Goal: Information Seeking & Learning: Learn about a topic

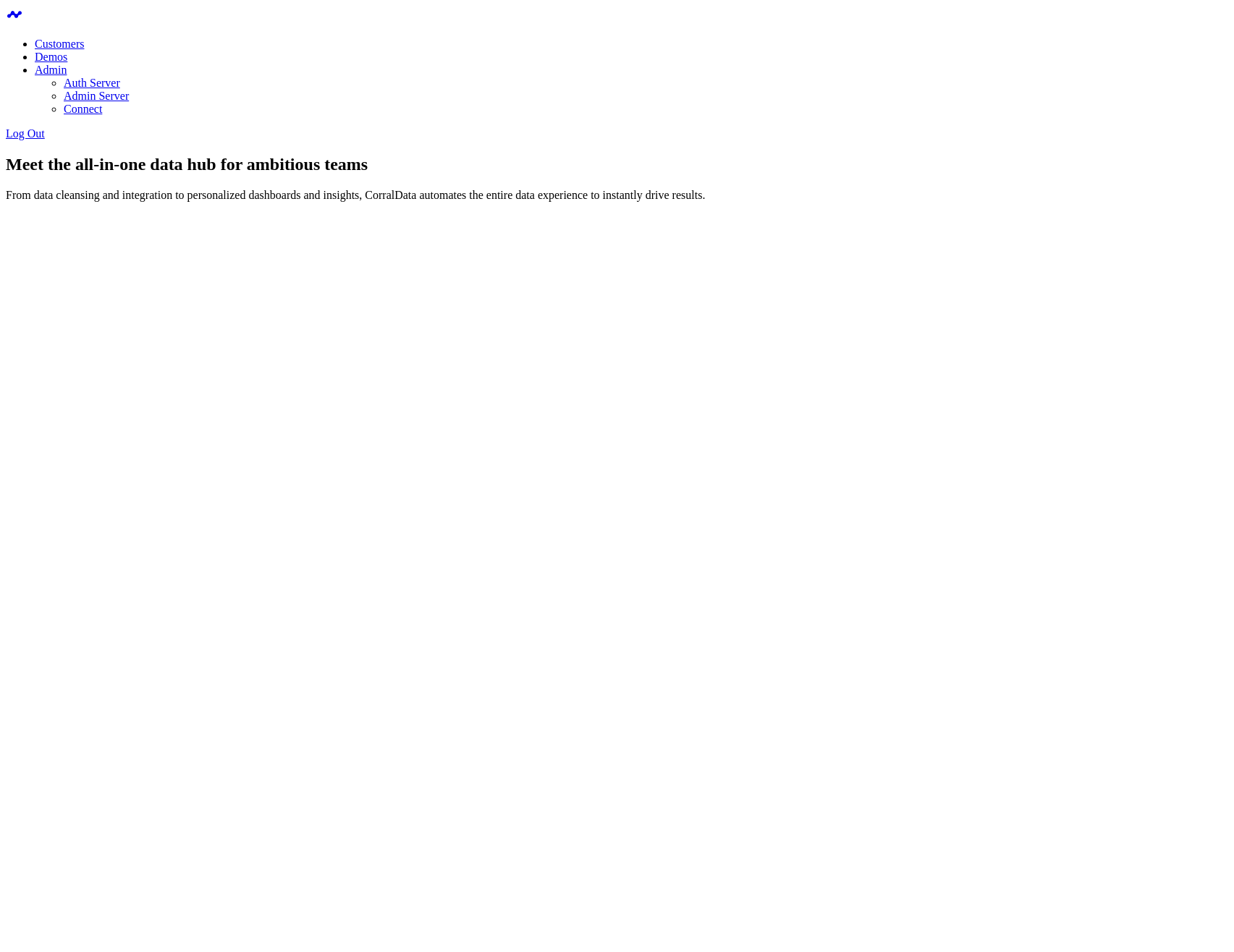
click at [281, 155] on div "Meet the all-in-one data hub for ambitious teams From data cleansing and integr…" at bounding box center [617, 178] width 1222 height 47
click at [719, 449] on body "Customers Demos Admin Auth Server Admin Server Connect Log Out Meet the all-in-…" at bounding box center [617, 228] width 1222 height 444
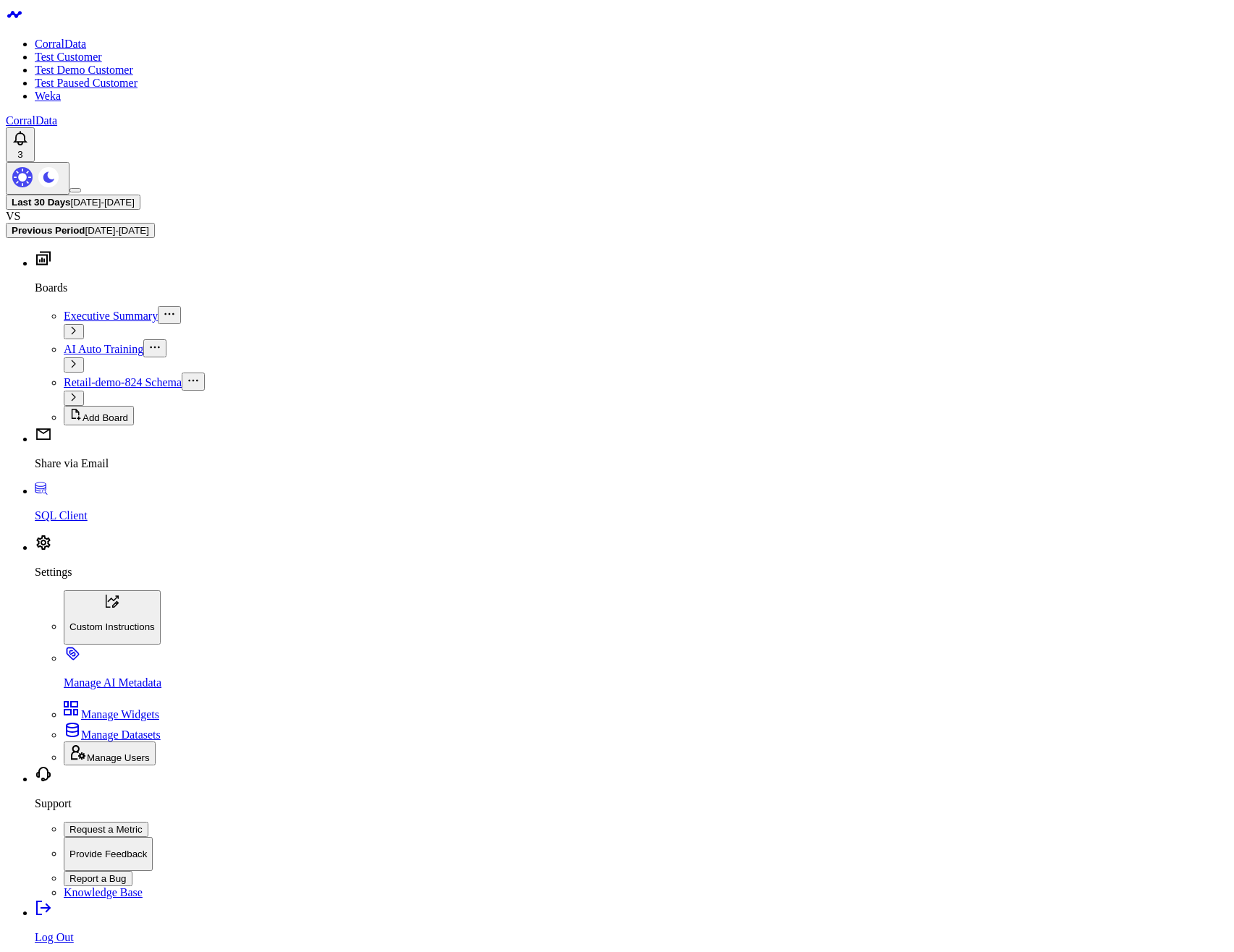
click at [46, 522] on link "SQL Client" at bounding box center [631, 504] width 1194 height 38
click at [293, 272] on body "CorralData Test Customer Test Demo Customer Test Paused Customer Weka CorralDat…" at bounding box center [617, 749] width 1222 height 1488
click at [292, 291] on body "CorralData Test Customer Test Demo Customer Test Paused Customer Weka CorralDat…" at bounding box center [617, 749] width 1222 height 1488
click at [380, 490] on body "CorralData Test Customer Test Demo Customer Test Paused Customer Weka CorralDat…" at bounding box center [617, 749] width 1222 height 1488
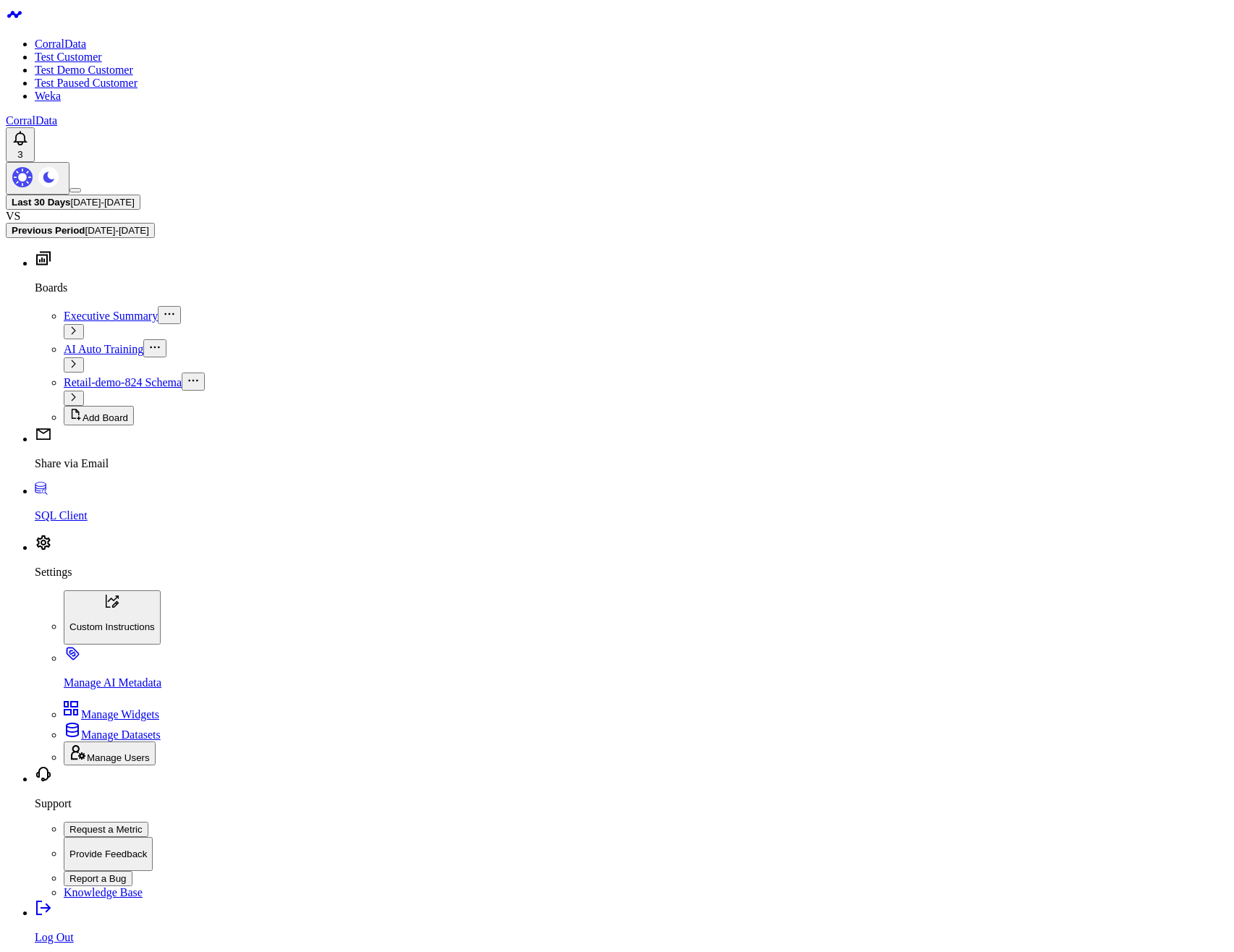
click at [531, 676] on body "CorralData Test Customer Test Demo Customer Test Paused Customer Weka CorralDat…" at bounding box center [617, 817] width 1222 height 1624
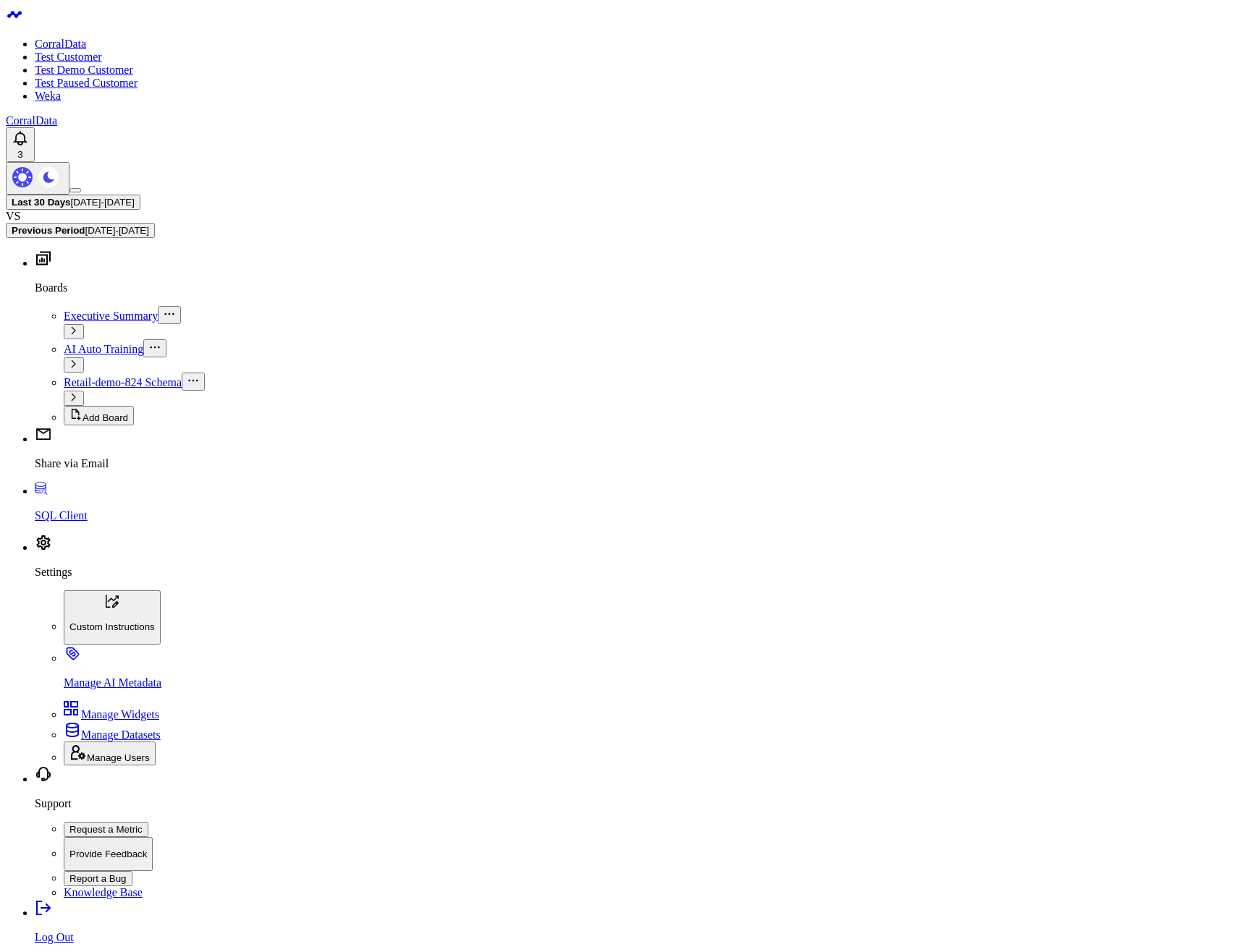
click at [393, 508] on body "CorralData Test Customer Test Demo Customer Test Paused Customer Weka CorralDat…" at bounding box center [617, 817] width 1222 height 1624
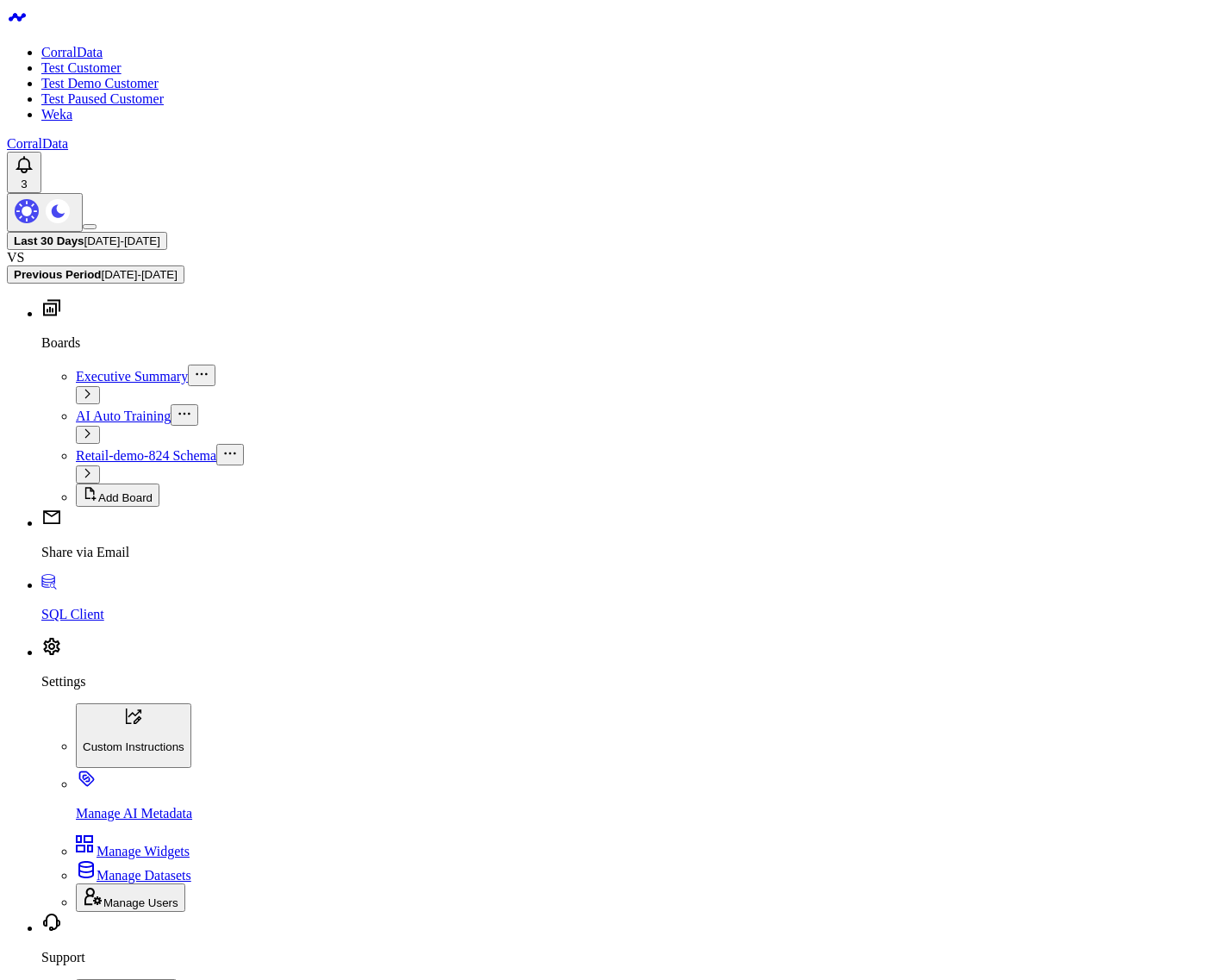
click at [497, 817] on body "CorralData Test Customer Test Demo Customer Test Paused Customer Weka CorralDat…" at bounding box center [614, 983] width 1214 height 1952
click at [348, 884] on body "CorralData Test Customer Test Demo Customer Test Paused Customer Weka CorralDat…" at bounding box center [614, 983] width 1214 height 1952
click at [408, 777] on body "CorralData Test Customer Test Demo Customer Test Paused Customer Weka CorralDat…" at bounding box center [614, 983] width 1214 height 1952
click at [626, 685] on body "CorralData Test Customer Test Demo Customer Test Paused Customer Weka CorralDat…" at bounding box center [614, 983] width 1214 height 1952
click at [634, 685] on body "CorralData Test Customer Test Demo Customer Test Paused Customer Weka CorralDat…" at bounding box center [614, 983] width 1214 height 1952
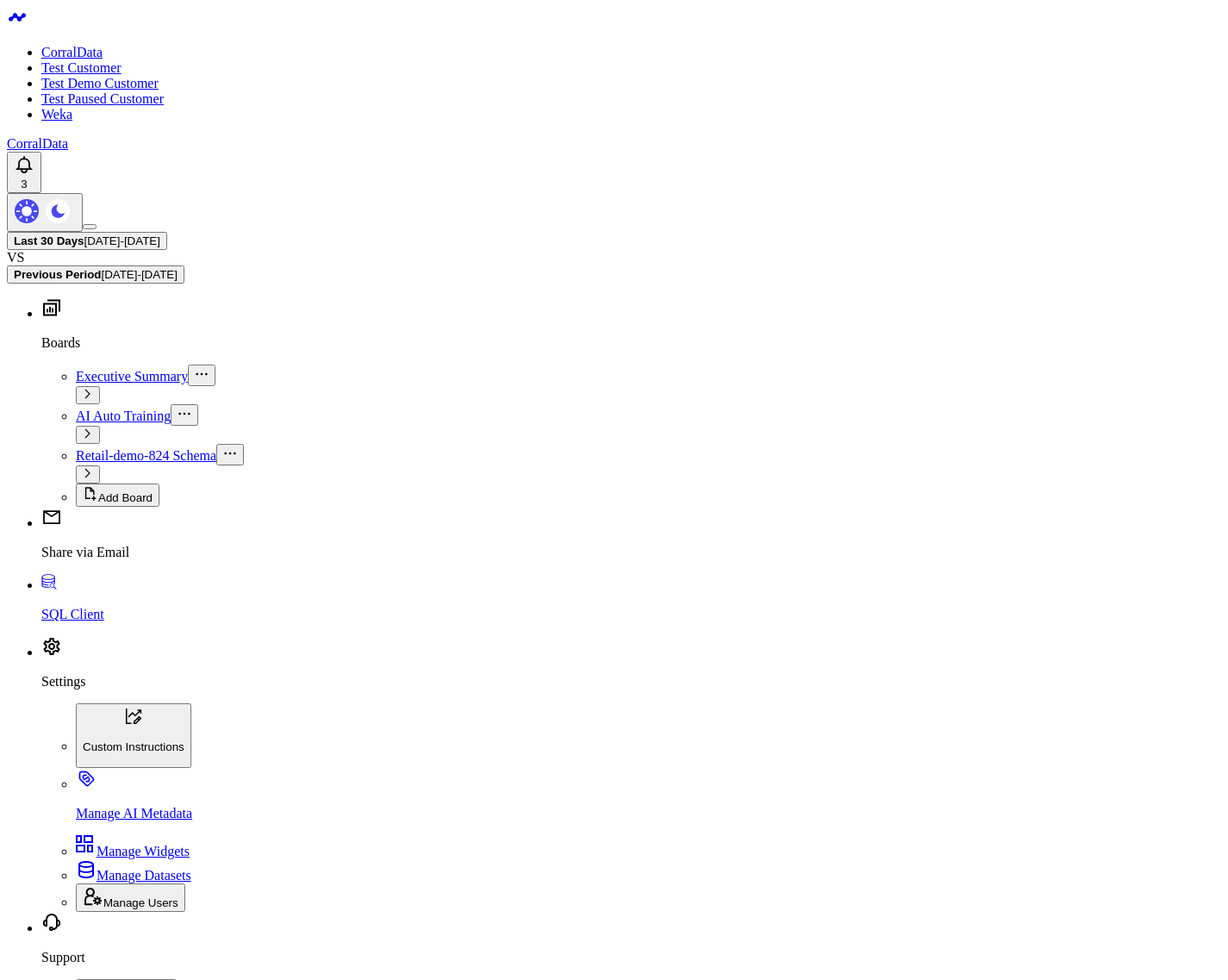
click at [374, 751] on body "CorralData Test Customer Test Demo Customer Test Paused Customer Weka CorralDat…" at bounding box center [614, 983] width 1214 height 1952
click at [368, 672] on body "CorralData Test Customer Test Demo Customer Test Paused Customer Weka CorralDat…" at bounding box center [614, 983] width 1214 height 1952
click at [453, 786] on body "CorralData Test Customer Test Demo Customer Test Paused Customer Weka CorralDat…" at bounding box center [614, 983] width 1214 height 1952
click at [500, 889] on body "CorralData Test Customer Test Demo Customer Test Paused Customer Weka CorralDat…" at bounding box center [614, 983] width 1214 height 1952
click at [409, 851] on body "CorralData Test Customer Test Demo Customer Test Paused Customer Weka CorralDat…" at bounding box center [614, 983] width 1214 height 1952
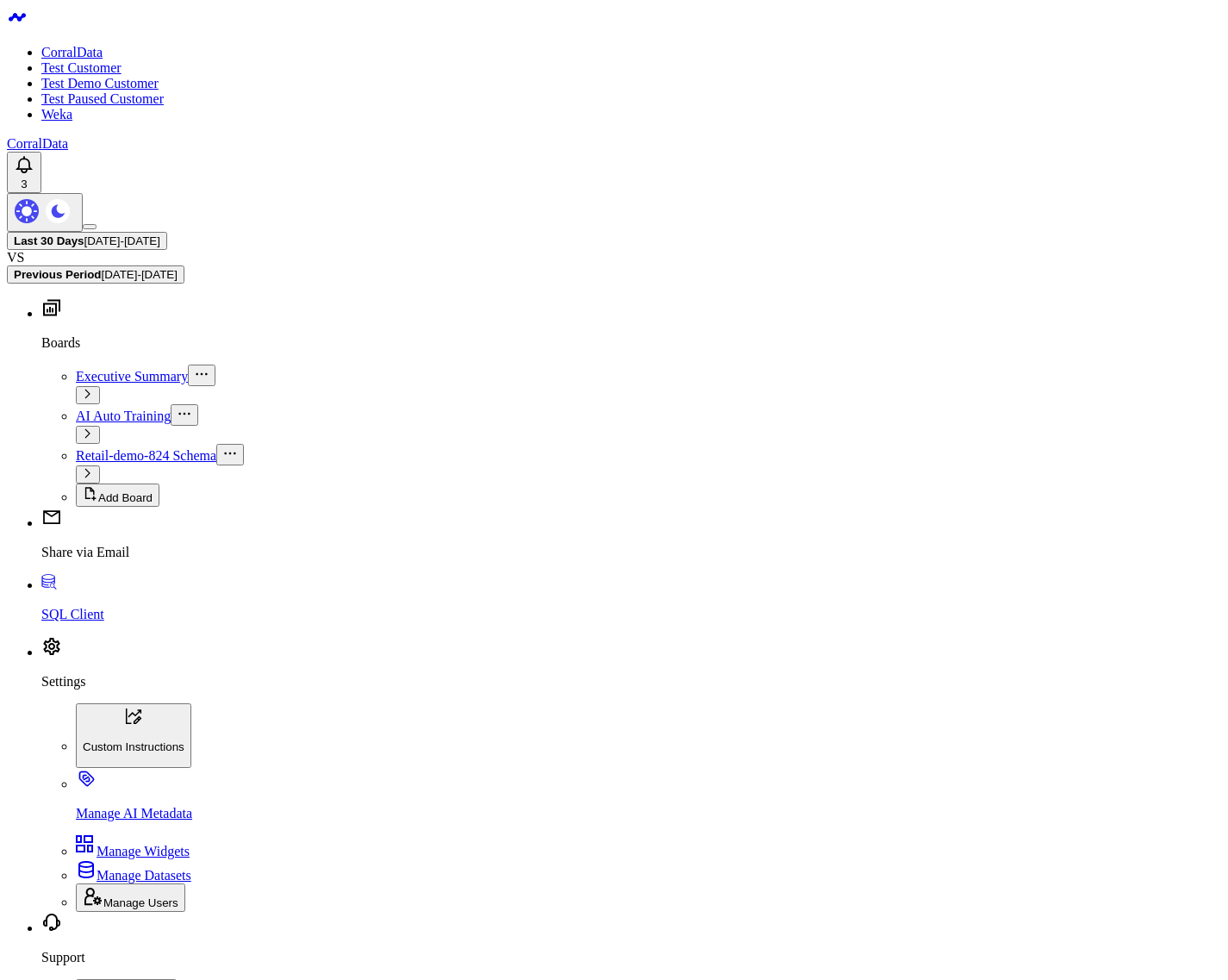
click at [492, 772] on body "CorralData Test Customer Test Demo Customer Test Paused Customer Weka CorralDat…" at bounding box center [614, 983] width 1214 height 1952
drag, startPoint x: 364, startPoint y: 285, endPoint x: 451, endPoint y: 685, distance: 409.4
click at [451, 685] on body "CorralData Test Customer Test Demo Customer Test Paused Customer Weka CorralDat…" at bounding box center [614, 983] width 1214 height 1952
click at [638, 764] on body "CorralData Test Customer Test Demo Customer Test Paused Customer Weka CorralDat…" at bounding box center [614, 983] width 1214 height 1952
click at [547, 761] on body "CorralData Test Customer Test Demo Customer Test Paused Customer Weka CorralDat…" at bounding box center [614, 983] width 1214 height 1952
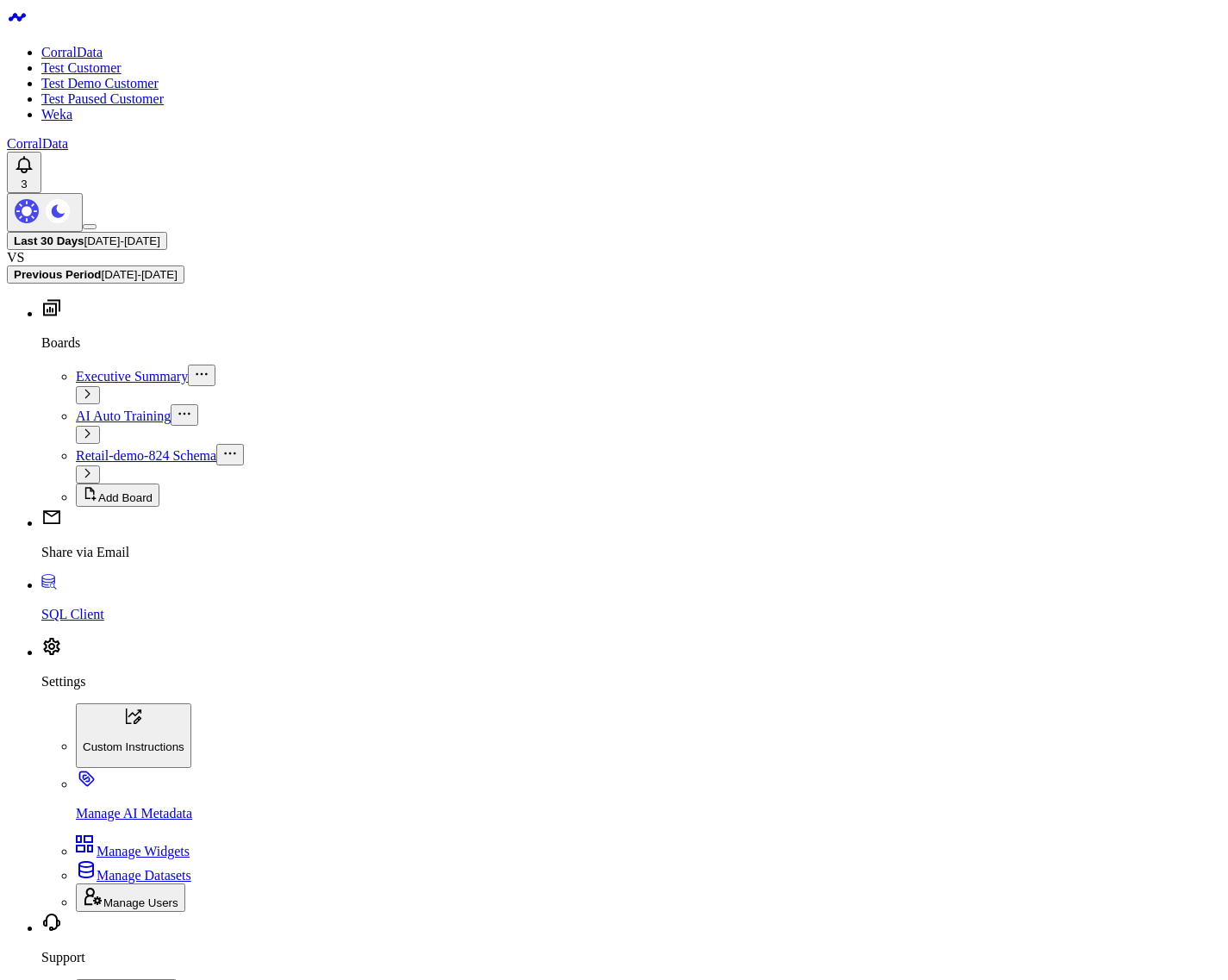
click at [405, 785] on body "CorralData Test Customer Test Demo Customer Test Paused Customer Weka CorralDat…" at bounding box center [614, 983] width 1214 height 1952
click at [607, 820] on body "CorralData Test Customer Test Demo Customer Test Paused Customer Weka CorralDat…" at bounding box center [614, 983] width 1214 height 1952
click at [510, 744] on body "CorralData Test Customer Test Demo Customer Test Paused Customer Weka CorralDat…" at bounding box center [614, 983] width 1214 height 1952
click at [624, 861] on body "CorralData Test Customer Test Demo Customer Test Paused Customer Weka CorralDat…" at bounding box center [614, 983] width 1214 height 1952
click at [590, 648] on body "CorralData Test Customer Test Demo Customer Test Paused Customer Weka CorralDat…" at bounding box center [614, 983] width 1214 height 1952
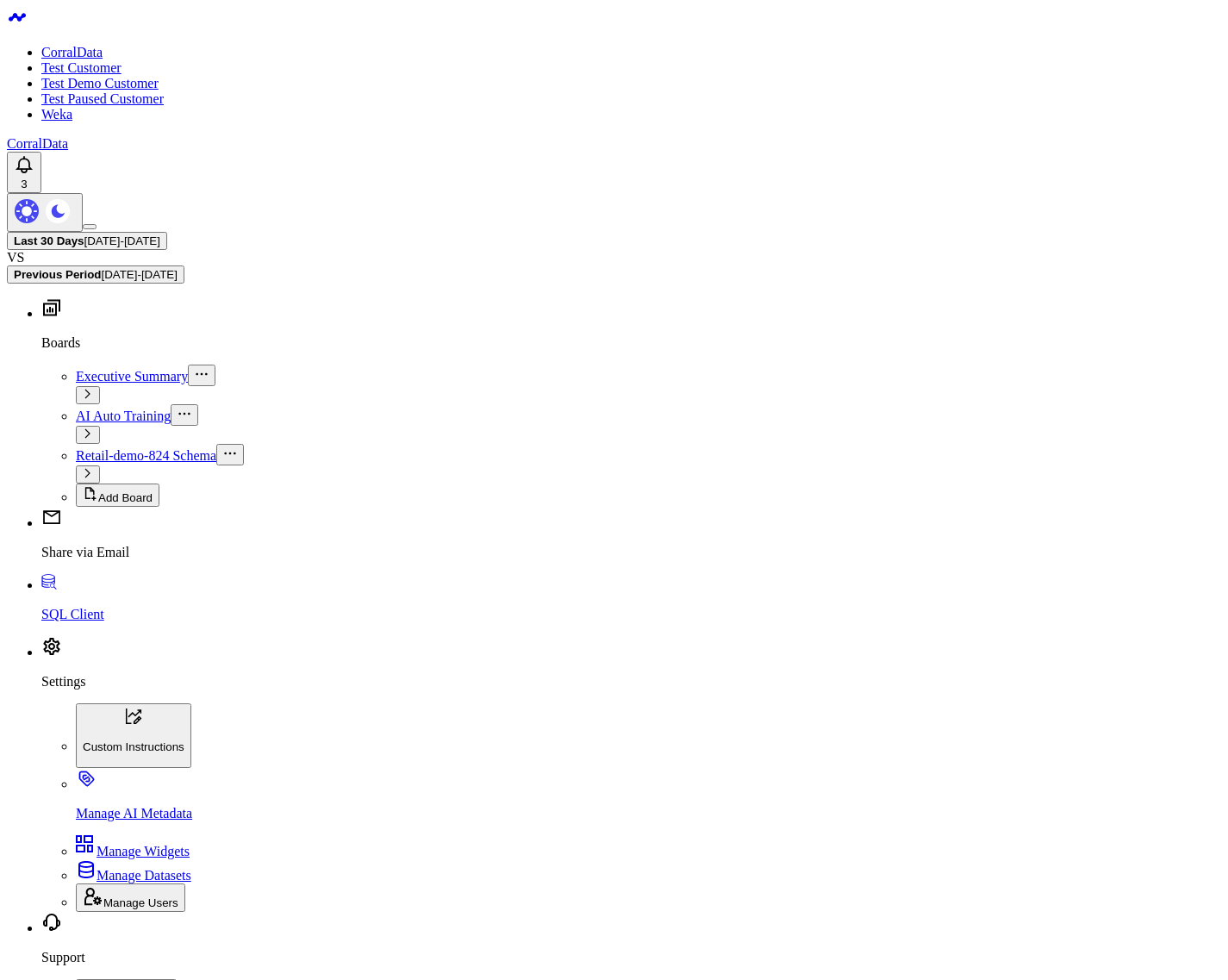
click at [328, 956] on body "CorralData Test Customer Test Demo Customer Test Paused Customer Weka CorralDat…" at bounding box center [614, 983] width 1214 height 1952
click at [326, 848] on body "CorralData Test Customer Test Demo Customer Test Paused Customer Weka CorralDat…" at bounding box center [614, 983] width 1214 height 1952
click at [616, 818] on body "CorralData Test Customer Test Demo Customer Test Paused Customer Weka CorralDat…" at bounding box center [614, 983] width 1214 height 1952
click at [514, 815] on body "CorralData Test Customer Test Demo Customer Test Paused Customer Weka CorralDat…" at bounding box center [614, 983] width 1214 height 1952
click at [403, 768] on body "CorralData Test Customer Test Demo Customer Test Paused Customer Weka CorralDat…" at bounding box center [614, 983] width 1214 height 1952
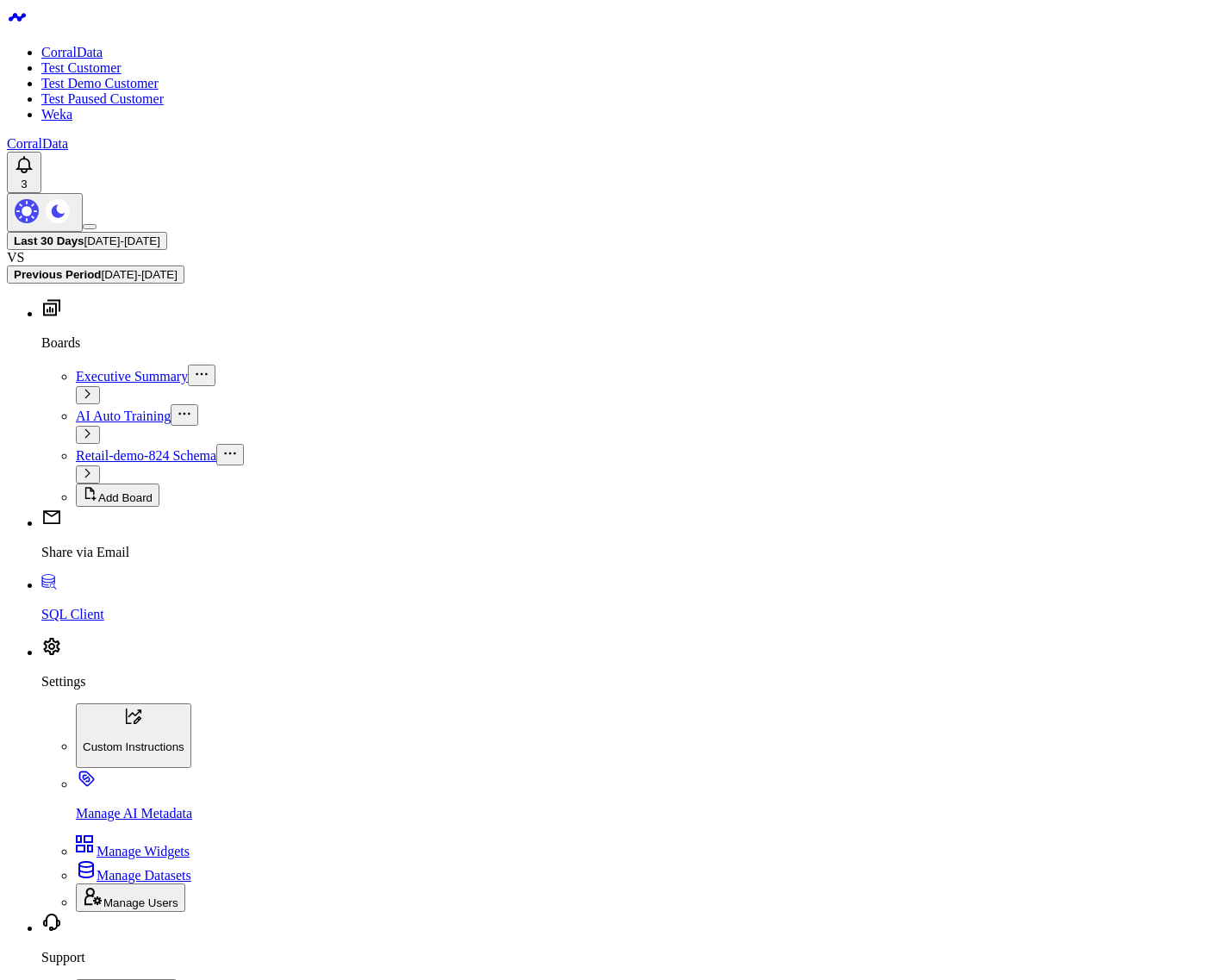
click at [297, 740] on body "CorralData Test Customer Test Demo Customer Test Paused Customer Weka CorralDat…" at bounding box center [614, 983] width 1214 height 1952
click at [441, 724] on body "CorralData Test Customer Test Demo Customer Test Paused Customer Weka CorralDat…" at bounding box center [614, 983] width 1214 height 1952
click at [495, 788] on body "CorralData Test Customer Test Demo Customer Test Paused Customer Weka CorralDat…" at bounding box center [614, 983] width 1214 height 1952
click at [567, 773] on body "CorralData Test Customer Test Demo Customer Test Paused Customer Weka CorralDat…" at bounding box center [614, 983] width 1214 height 1952
click at [339, 752] on body "CorralData Test Customer Test Demo Customer Test Paused Customer Weka CorralDat…" at bounding box center [614, 983] width 1214 height 1952
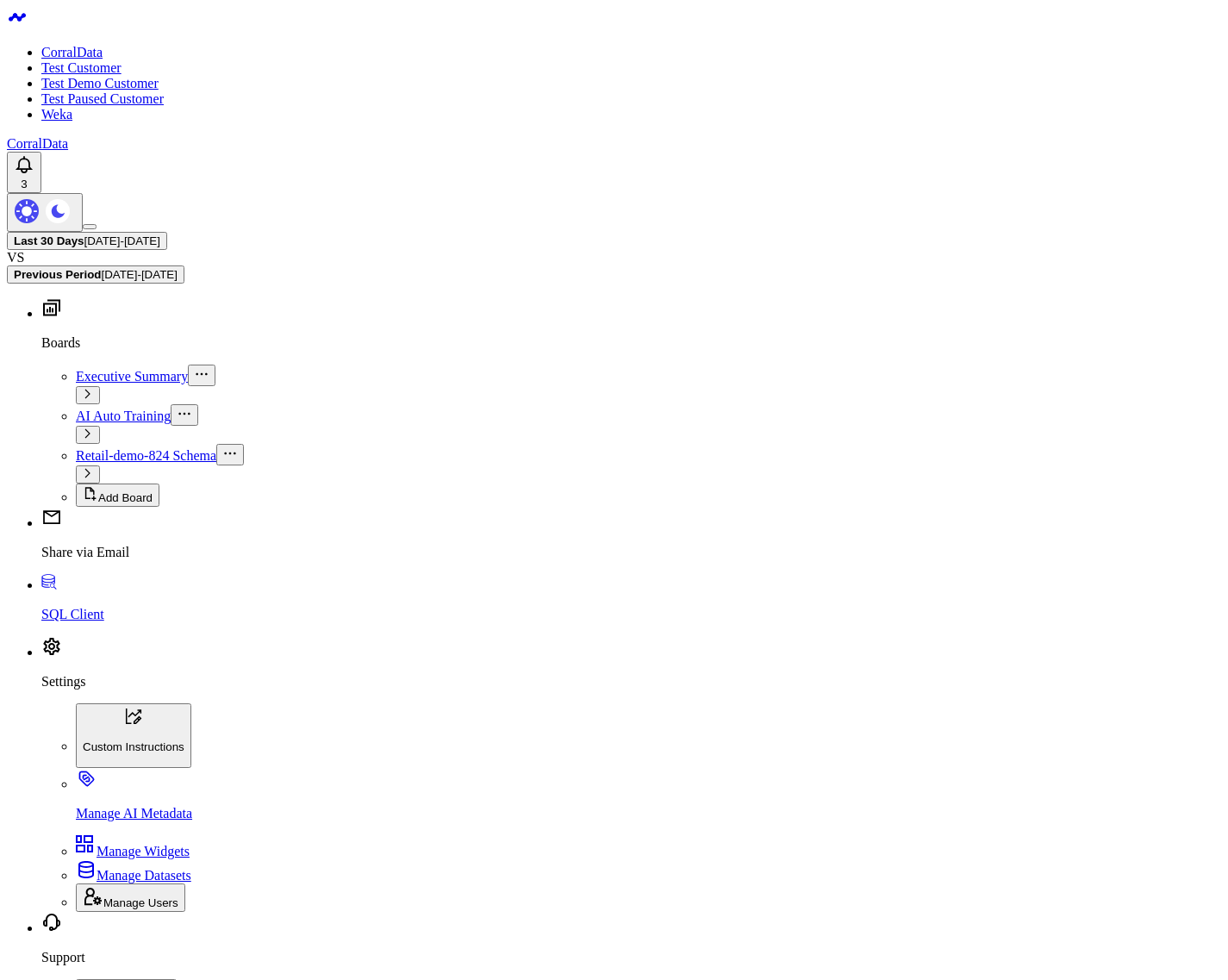
click at [303, 919] on body "CorralData Test Customer Test Demo Customer Test Paused Customer Weka CorralDat…" at bounding box center [614, 983] width 1214 height 1952
click at [334, 836] on body "CorralData Test Customer Test Demo Customer Test Paused Customer Weka CorralDat…" at bounding box center [614, 983] width 1214 height 1952
click at [336, 828] on body "CorralData Test Customer Test Demo Customer Test Paused Customer Weka CorralDat…" at bounding box center [614, 983] width 1214 height 1952
click at [83, 448] on span "Retail-demo-824 Schema" at bounding box center [147, 455] width 141 height 15
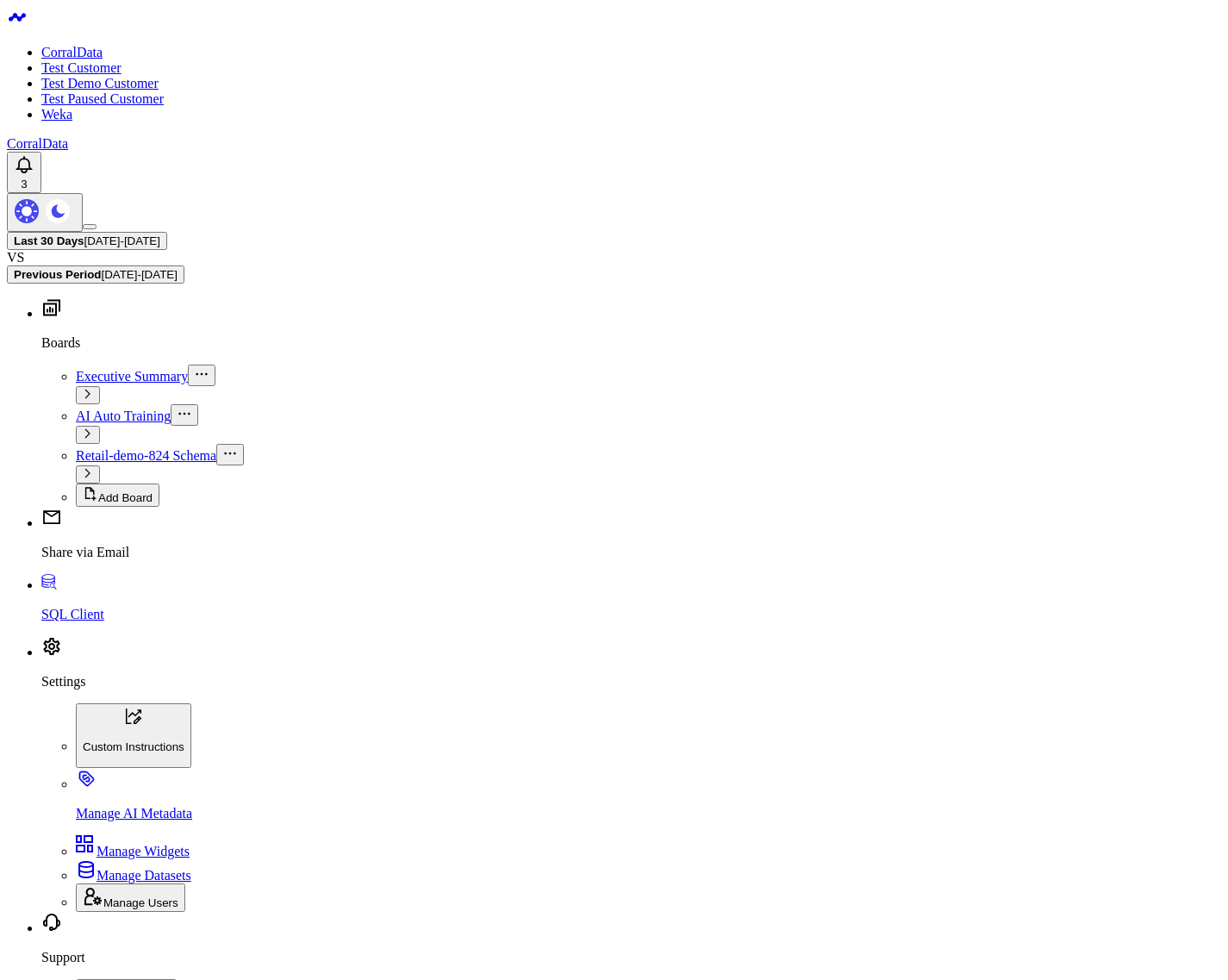
click at [644, 686] on body "CorralData Test Customer Test Demo Customer Test Paused Customer Weka CorralDat…" at bounding box center [614, 983] width 1214 height 1952
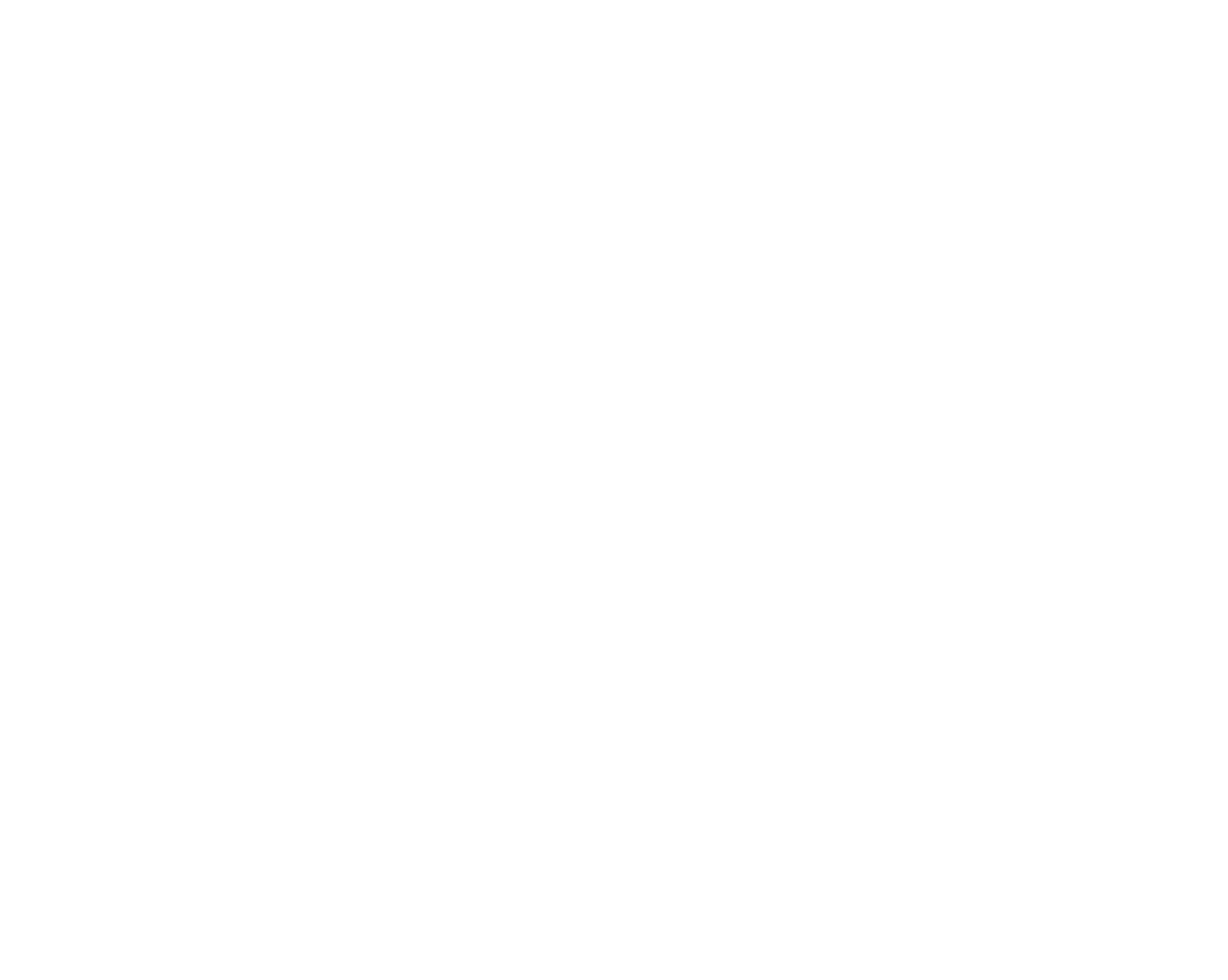
click at [640, 140] on body at bounding box center [614, 73] width 1214 height 133
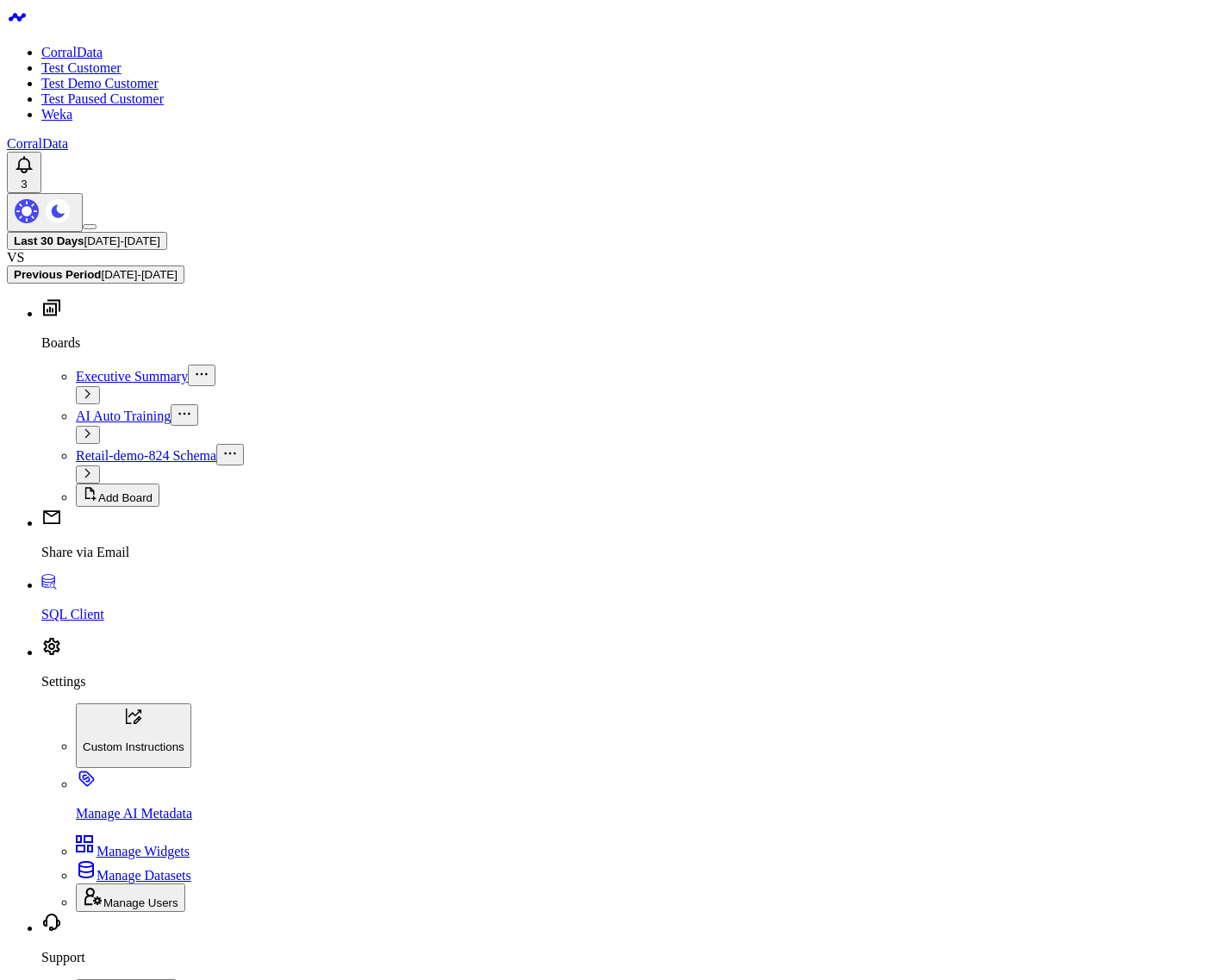
drag, startPoint x: 114, startPoint y: 241, endPoint x: 598, endPoint y: 679, distance: 652.8
click at [350, 795] on body "CorralData Test Customer Test Demo Customer Test Paused Customer Weka CorralDat…" at bounding box center [614, 993] width 1214 height 1972
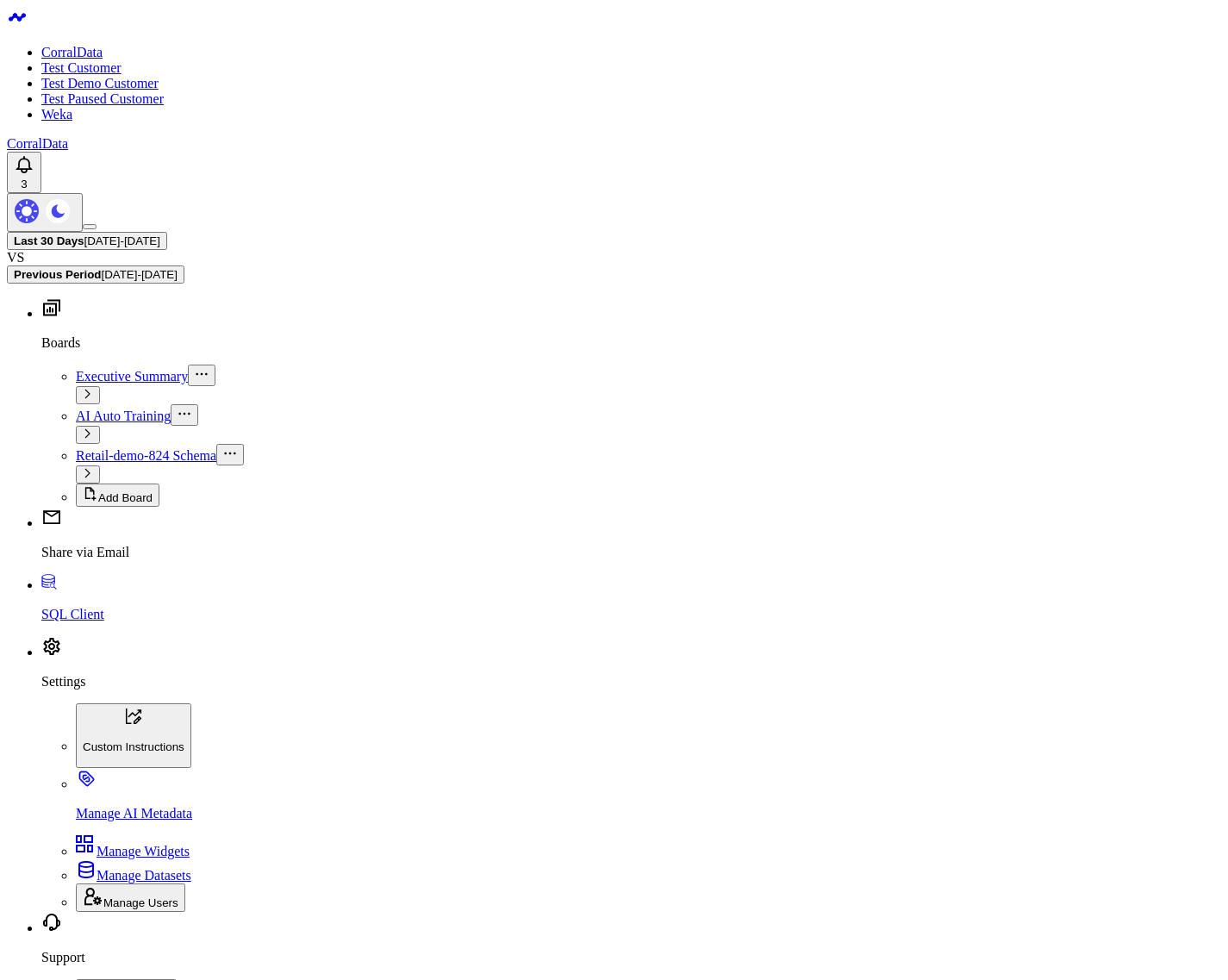
click at [423, 686] on body "CorralData Test Customer Test Demo Customer Test Paused Customer Weka CorralDat…" at bounding box center [614, 983] width 1214 height 1952
click at [589, 719] on body "CorralData Test Customer Test Demo Customer Test Paused Customer Weka CorralDat…" at bounding box center [614, 983] width 1214 height 1952
click at [517, 713] on body "CorralData Test Customer Test Demo Customer Test Paused Customer Weka CorralDat…" at bounding box center [614, 983] width 1214 height 1952
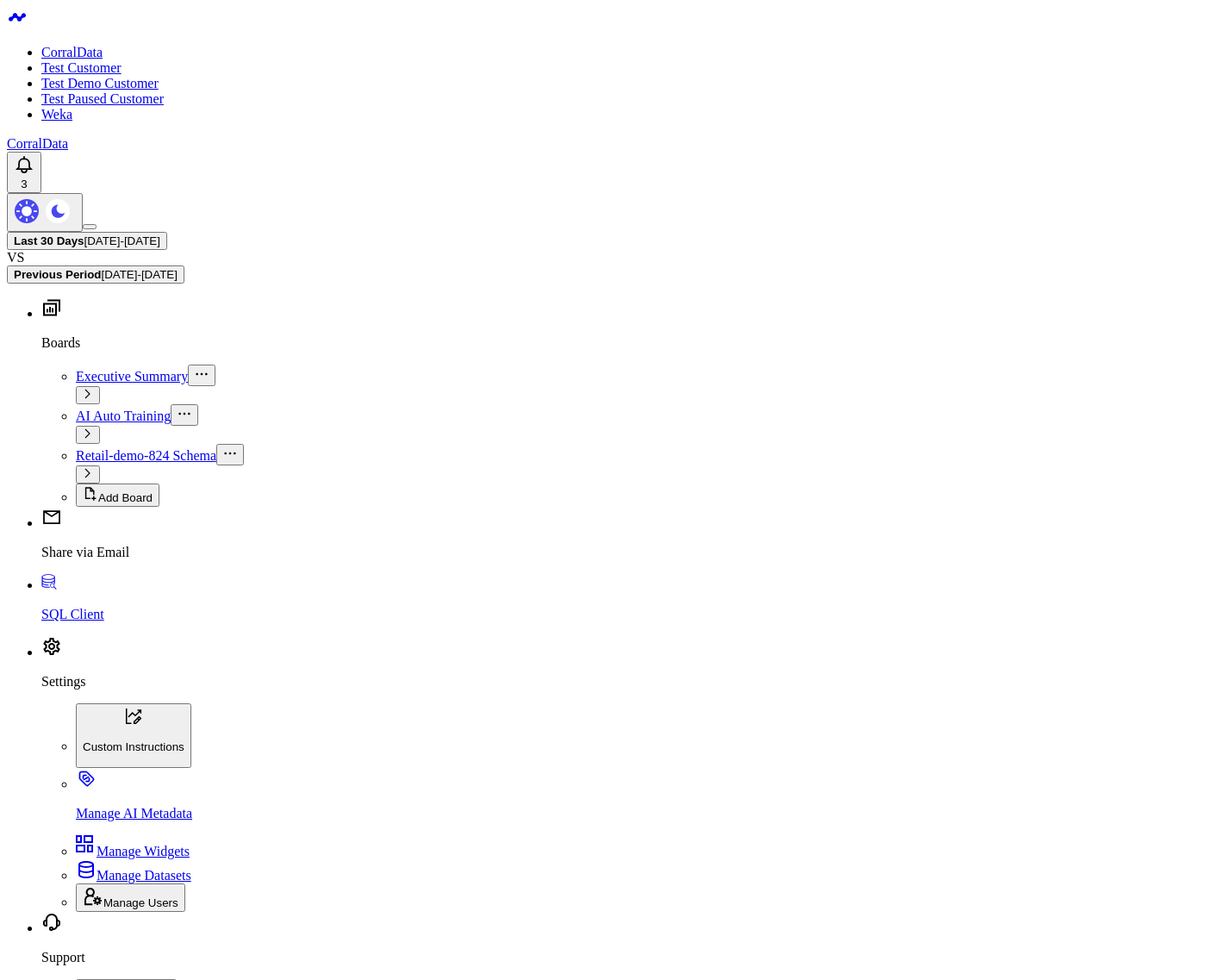
click at [523, 788] on body "CorralData Test Customer Test Demo Customer Test Paused Customer Weka CorralDat…" at bounding box center [614, 983] width 1214 height 1952
click at [548, 745] on body "CorralData Test Customer Test Demo Customer Test Paused Customer Weka CorralDat…" at bounding box center [614, 983] width 1214 height 1952
click at [530, 749] on body "CorralData Test Customer Test Demo Customer Test Paused Customer Weka CorralDat…" at bounding box center [614, 983] width 1214 height 1952
click at [530, 748] on body "CorralData Test Customer Test Demo Customer Test Paused Customer Weka CorralDat…" at bounding box center [614, 983] width 1214 height 1952
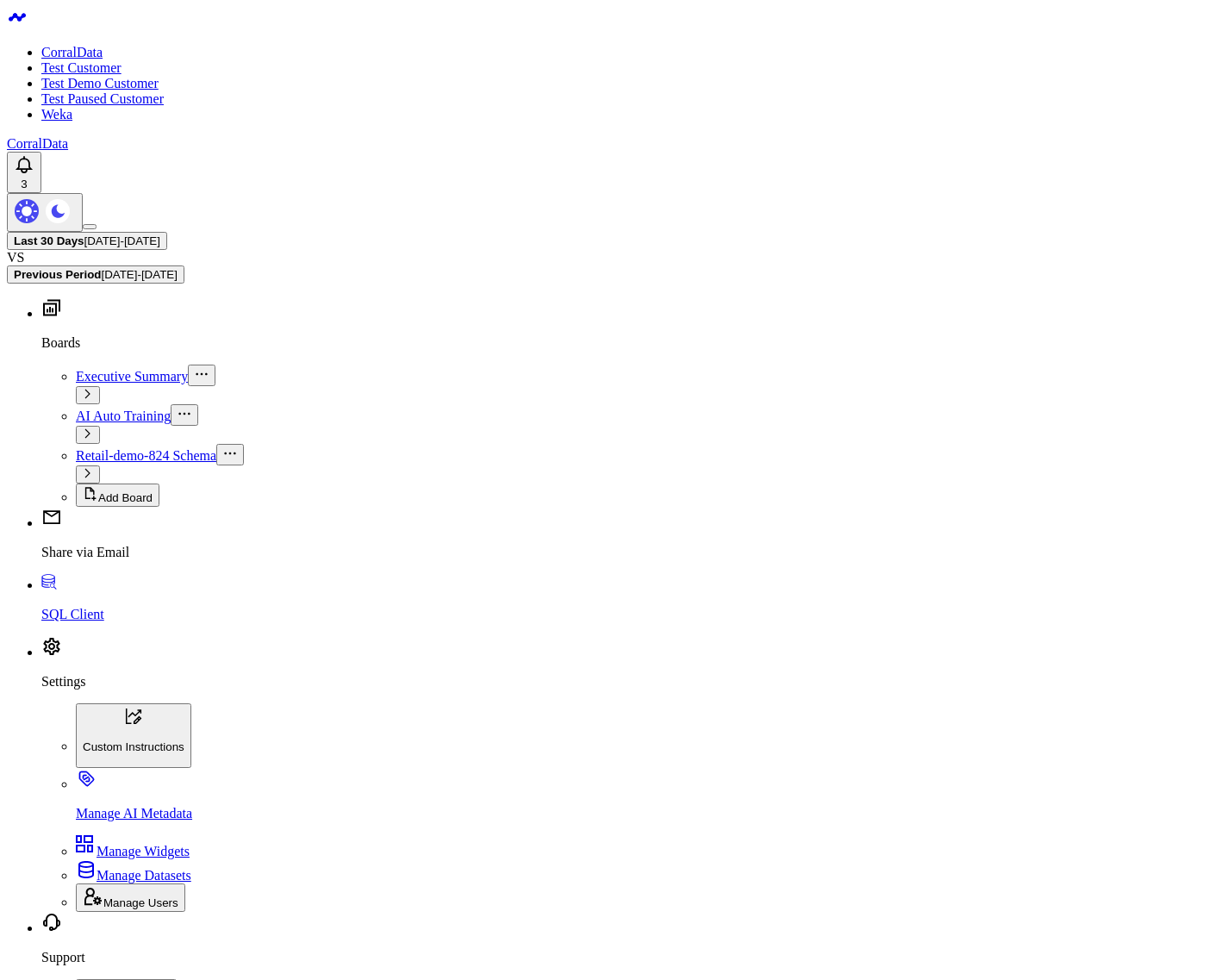
click at [530, 748] on body "CorralData Test Customer Test Demo Customer Test Paused Customer Weka CorralDat…" at bounding box center [614, 983] width 1214 height 1952
click at [427, 712] on body "CorralData Test Customer Test Demo Customer Test Paused Customer Weka CorralDat…" at bounding box center [614, 983] width 1214 height 1952
click at [424, 706] on body "CorralData Test Customer Test Demo Customer Test Paused Customer Weka CorralDat…" at bounding box center [614, 983] width 1214 height 1952
click at [425, 675] on body "CorralData Test Customer Test Demo Customer Test Paused Customer Weka CorralDat…" at bounding box center [614, 983] width 1214 height 1952
click at [511, 696] on body "CorralData Test Customer Test Demo Customer Test Paused Customer Weka CorralDat…" at bounding box center [614, 983] width 1214 height 1952
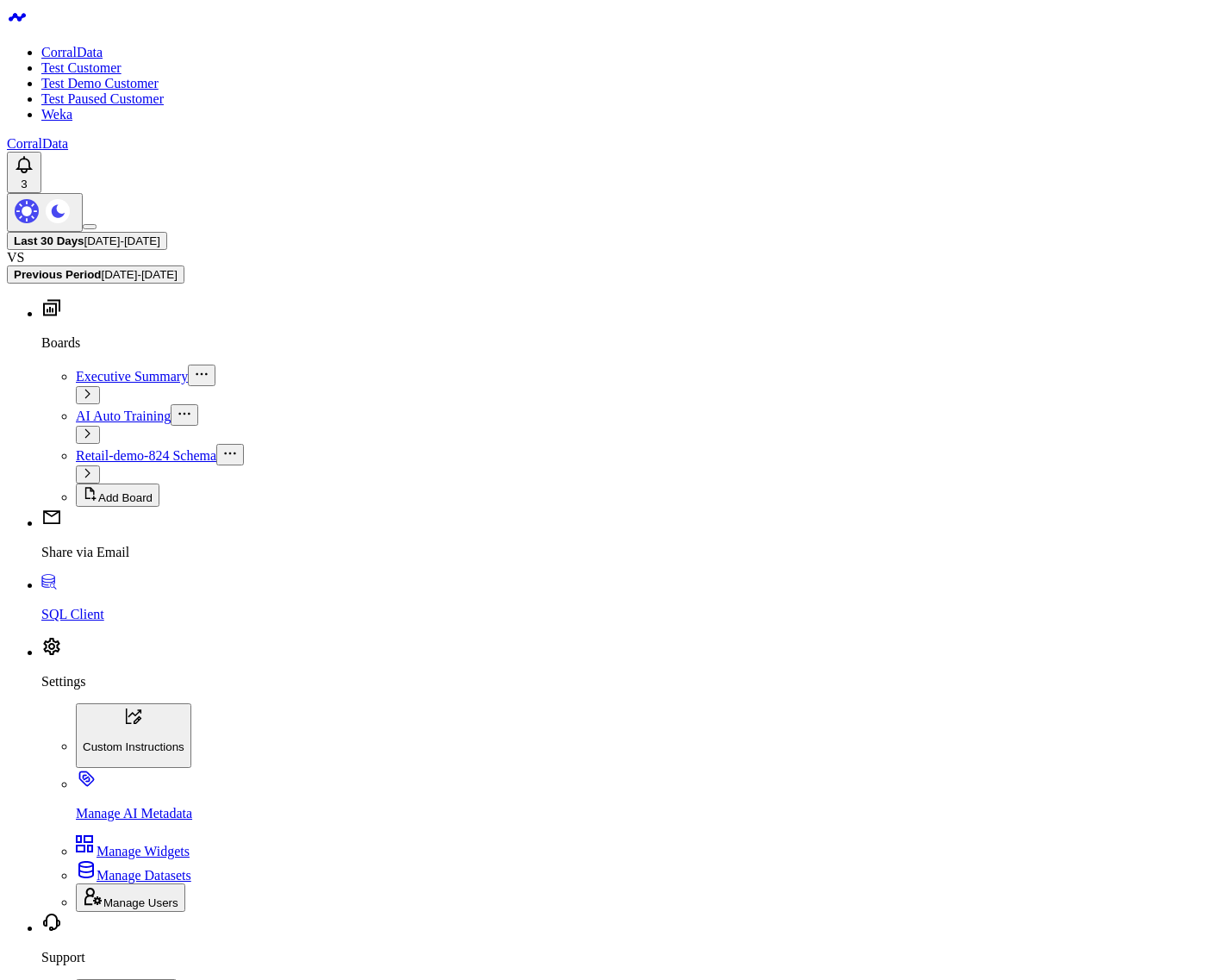
click at [475, 730] on body "CorralData Test Customer Test Demo Customer Test Paused Customer Weka CorralDat…" at bounding box center [614, 983] width 1214 height 1952
click at [490, 695] on body "CorralData Test Customer Test Demo Customer Test Paused Customer Weka CorralDat…" at bounding box center [614, 983] width 1214 height 1952
click at [375, 783] on body "CorralData Test Customer Test Demo Customer Test Paused Customer Weka CorralDat…" at bounding box center [614, 983] width 1214 height 1952
click at [621, 735] on body "CorralData Test Customer Test Demo Customer Test Paused Customer Weka CorralDat…" at bounding box center [614, 983] width 1214 height 1952
click at [501, 866] on body "CorralData Test Customer Test Demo Customer Test Paused Customer Weka CorralDat…" at bounding box center [614, 983] width 1214 height 1952
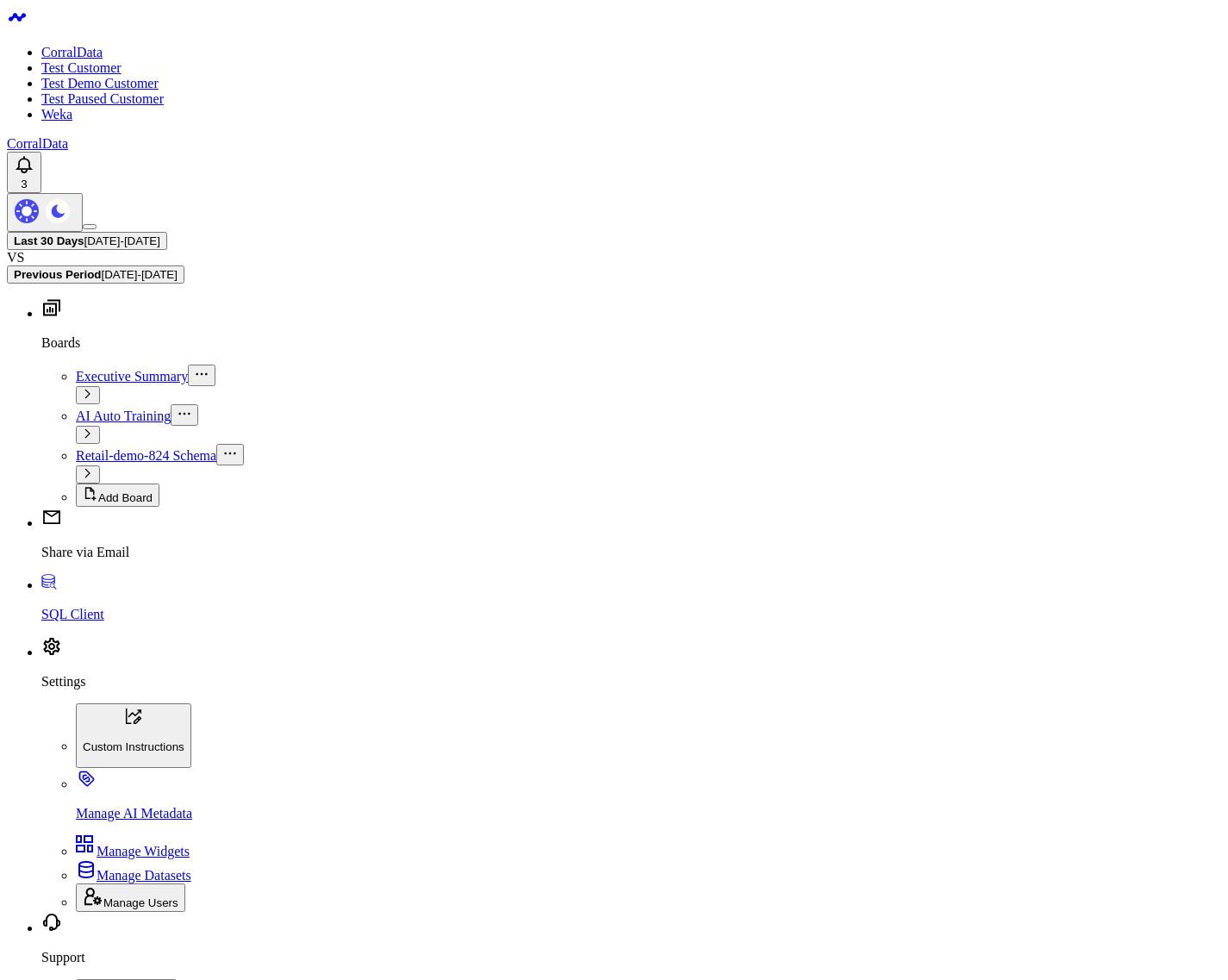
click at [337, 692] on body "CorralData Test Customer Test Demo Customer Test Paused Customer Weka CorralDat…" at bounding box center [614, 983] width 1214 height 1952
click at [590, 796] on body "CorralData Test Customer Test Demo Customer Test Paused Customer Weka CorralDat…" at bounding box center [614, 983] width 1214 height 1952
click at [396, 677] on body "CorralData Test Customer Test Demo Customer Test Paused Customer Weka CorralDat…" at bounding box center [614, 983] width 1214 height 1952
click at [489, 723] on body "CorralData Test Customer Test Demo Customer Test Paused Customer Weka CorralDat…" at bounding box center [614, 983] width 1214 height 1952
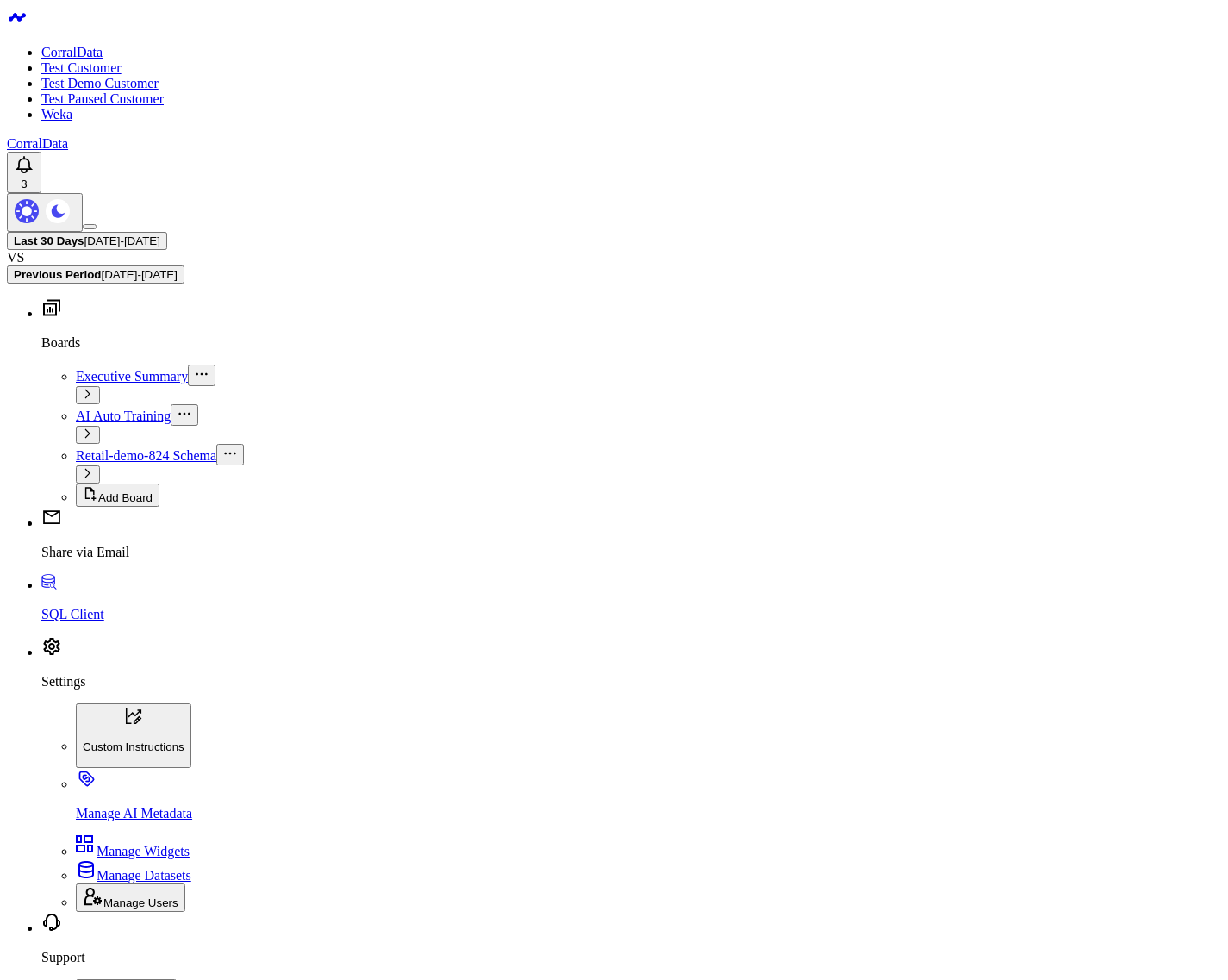
click at [572, 770] on body "CorralData Test Customer Test Demo Customer Test Paused Customer Weka CorralDat…" at bounding box center [614, 983] width 1214 height 1952
click at [562, 772] on body "CorralData Test Customer Test Demo Customer Test Paused Customer Weka CorralDat…" at bounding box center [614, 983] width 1214 height 1952
click at [405, 690] on body "CorralData Test Customer Test Demo Customer Test Paused Customer Weka CorralDat…" at bounding box center [614, 973] width 1214 height 1934
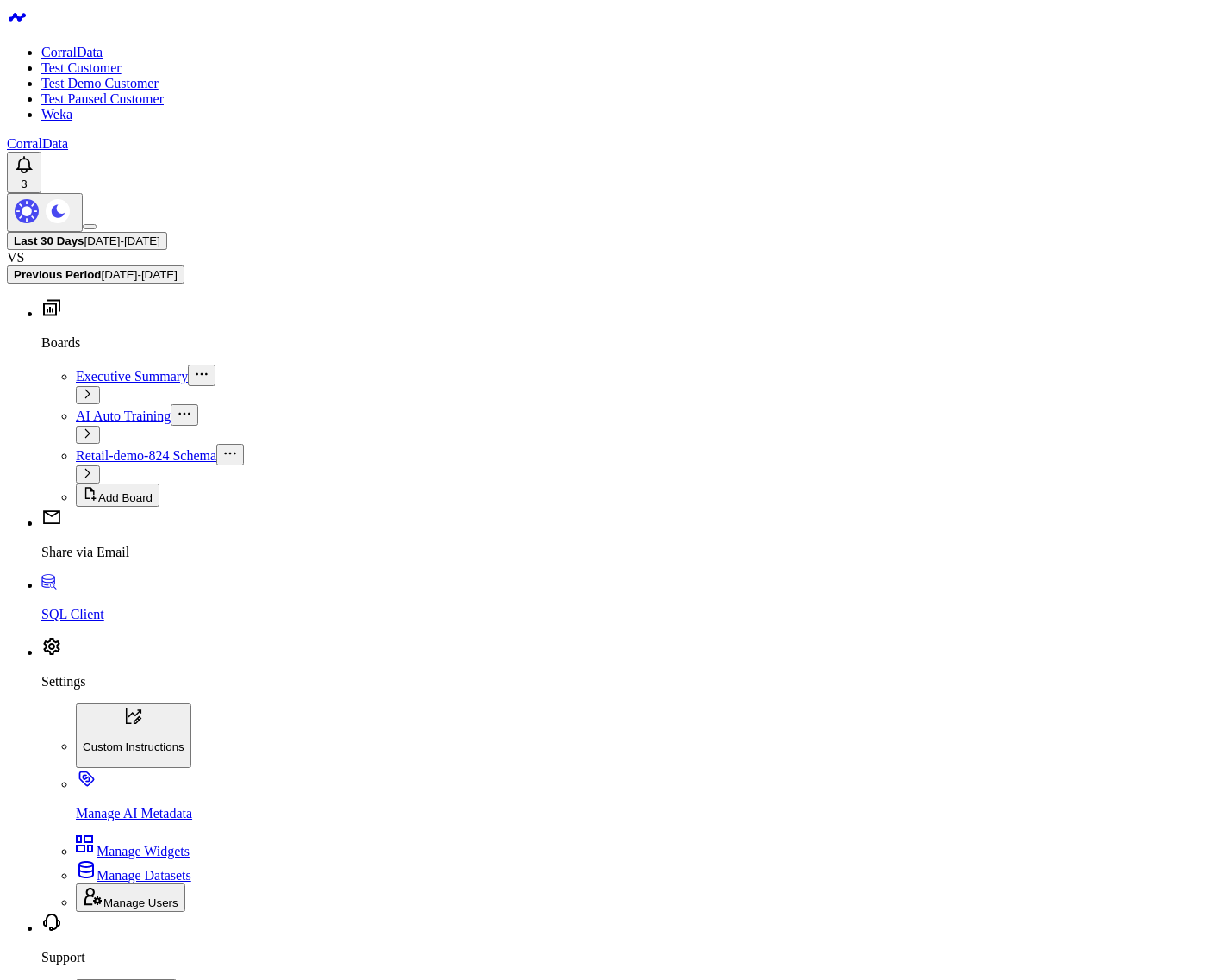
click at [488, 849] on body "CorralData Test Customer Test Demo Customer Test Paused Customer Weka CorralDat…" at bounding box center [614, 992] width 1214 height 1971
click at [409, 690] on body "CorralData Test Customer Test Demo Customer Test Paused Customer Weka CorralDat…" at bounding box center [614, 992] width 1214 height 1971
click at [282, 718] on body "CorralData Test Customer Test Demo Customer Test Paused Customer Weka CorralDat…" at bounding box center [614, 992] width 1214 height 1971
drag, startPoint x: 140, startPoint y: 164, endPoint x: 88, endPoint y: 163, distance: 52.0
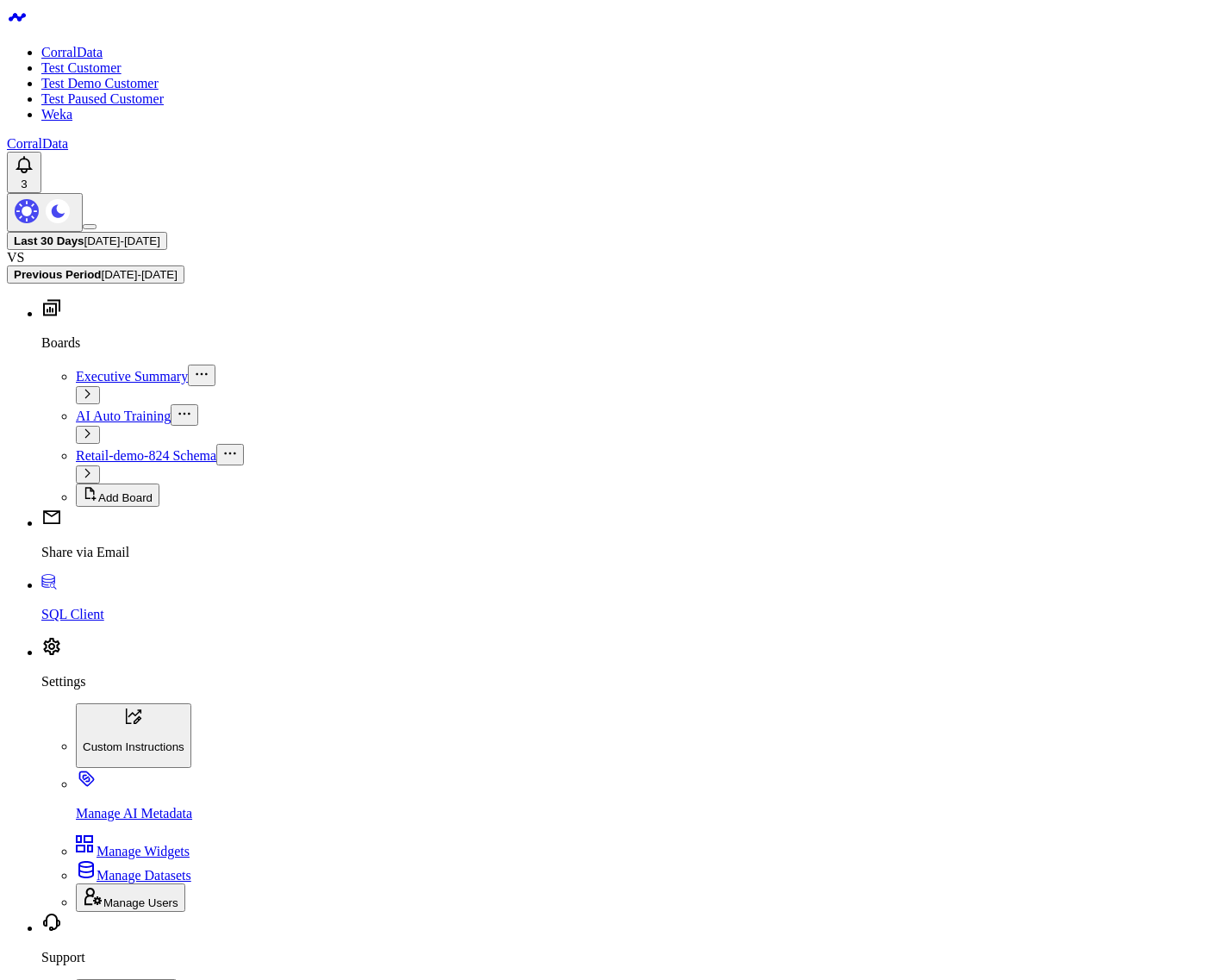
click at [463, 662] on body "CorralData Test Customer Test Demo Customer Test Paused Customer Weka CorralDat…" at bounding box center [614, 995] width 1214 height 1977
click at [484, 708] on body "CorralData Test Customer Test Demo Customer Test Paused Customer Weka CorralDat…" at bounding box center [614, 995] width 1214 height 1977
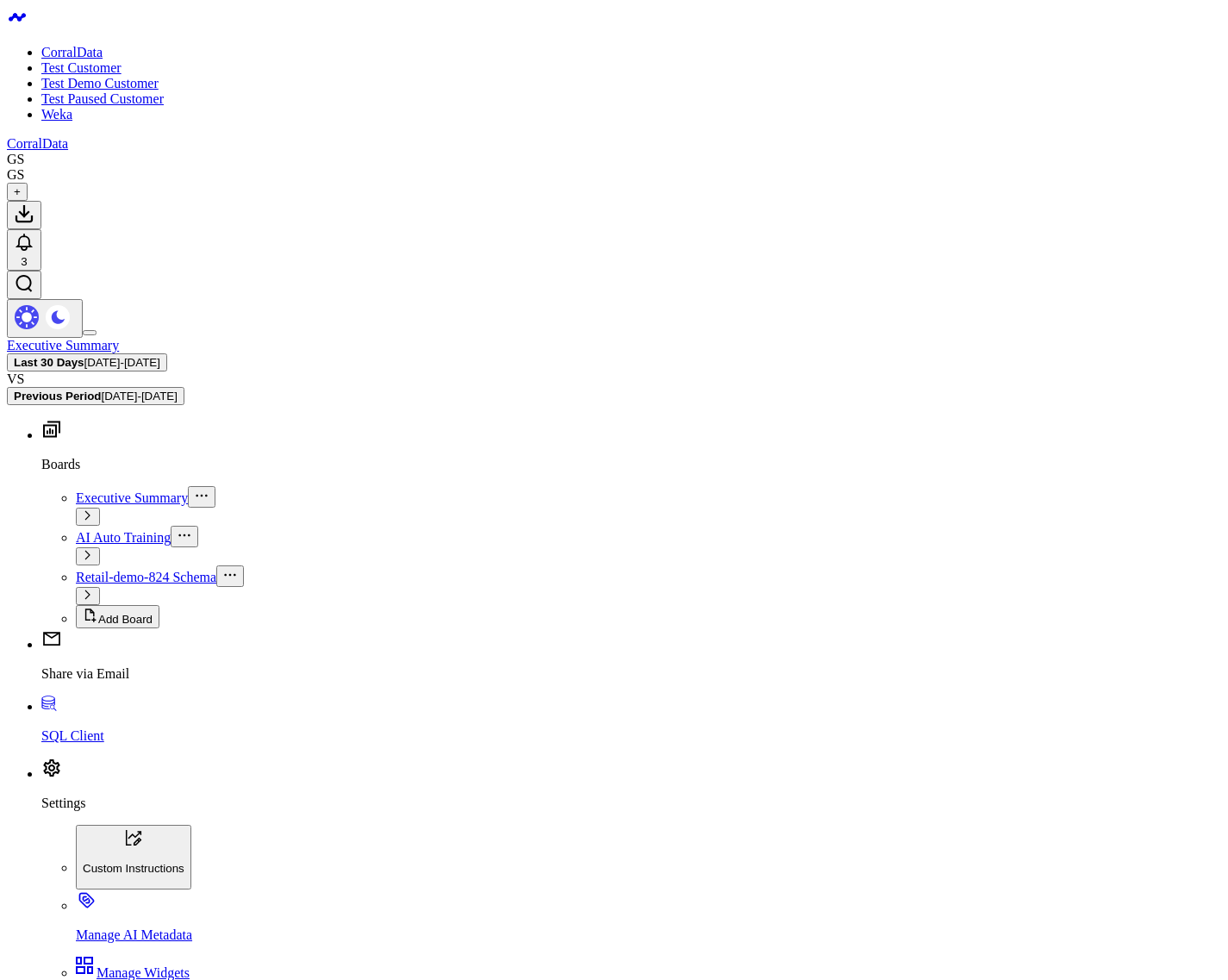
click at [99, 569] on span "Retail-demo-824 Schema" at bounding box center [147, 576] width 141 height 15
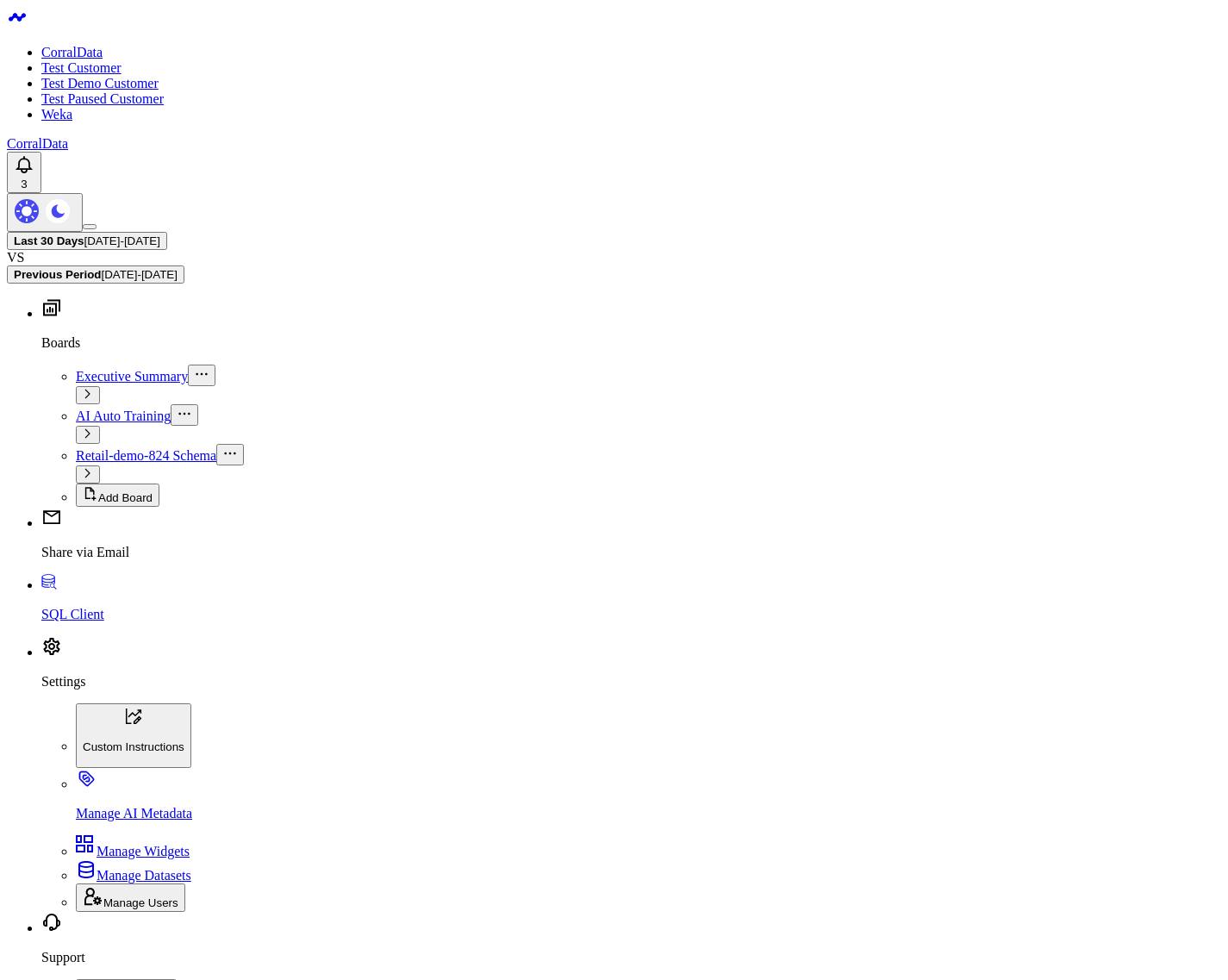
click at [62, 690] on p "Settings" at bounding box center [631, 682] width 1180 height 16
click at [131, 806] on p "Manage AI Metadata" at bounding box center [649, 814] width 1146 height 16
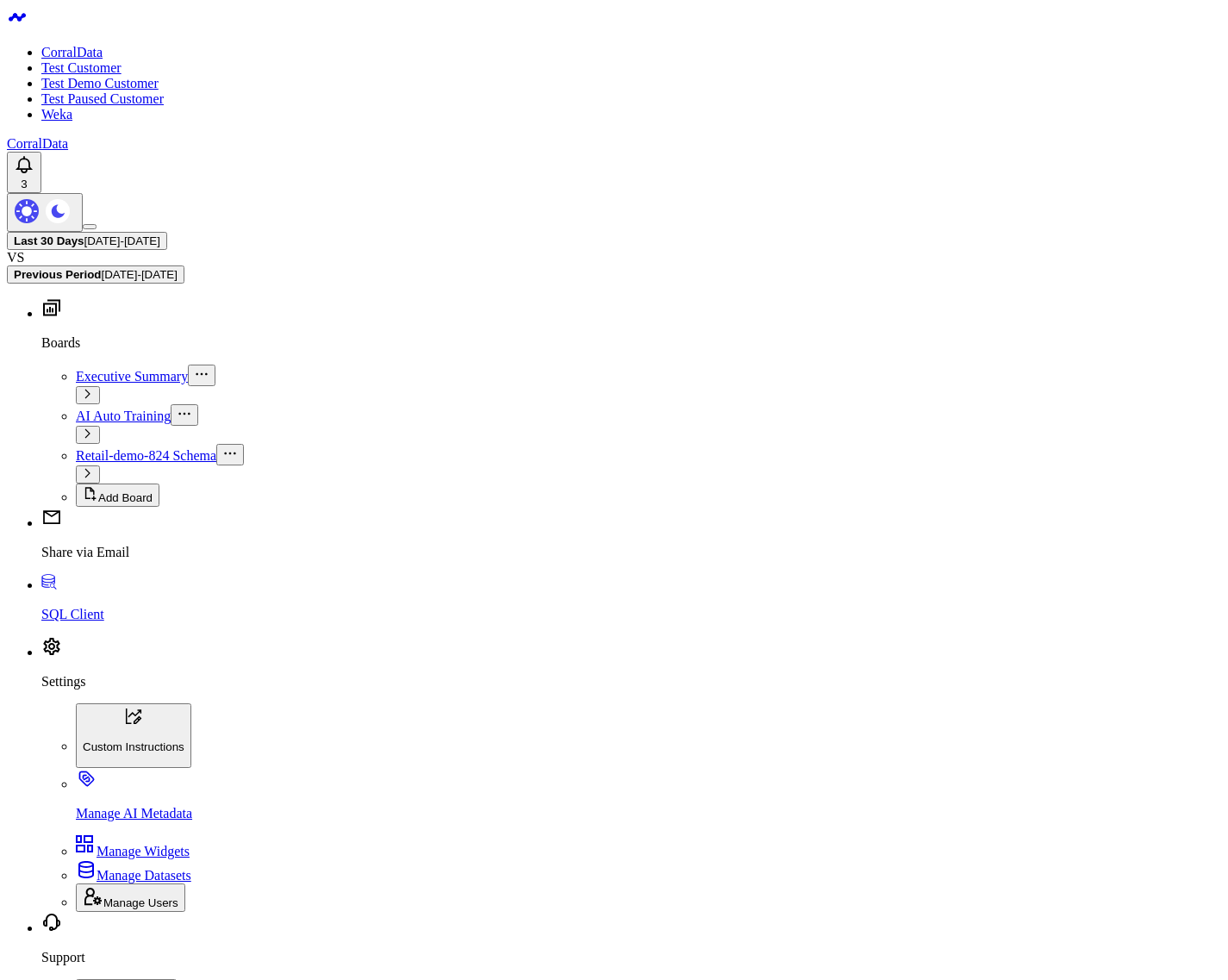
click at [80, 622] on p "SQL Client" at bounding box center [631, 614] width 1180 height 16
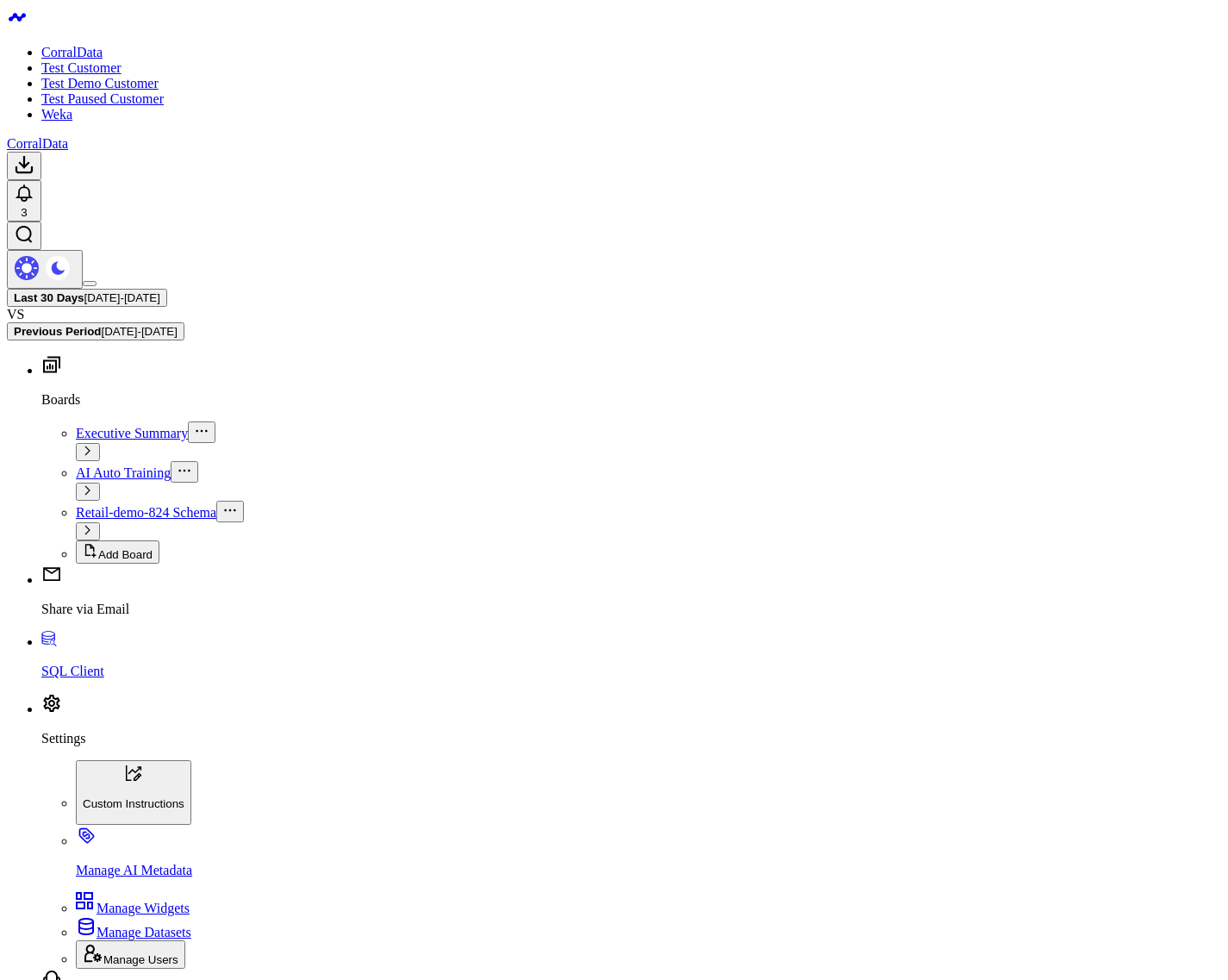
click at [571, 710] on body "CorralData Test Customer Test Demo Customer Test Paused Customer Weka CorralDat…" at bounding box center [614, 891] width 1214 height 1769
click at [307, 375] on body "CorralData Test Customer Test Demo Customer Test Paused Customer Weka CorralDat…" at bounding box center [614, 899] width 1214 height 1785
click at [76, 61] on link "Test Customer" at bounding box center [81, 67] width 80 height 15
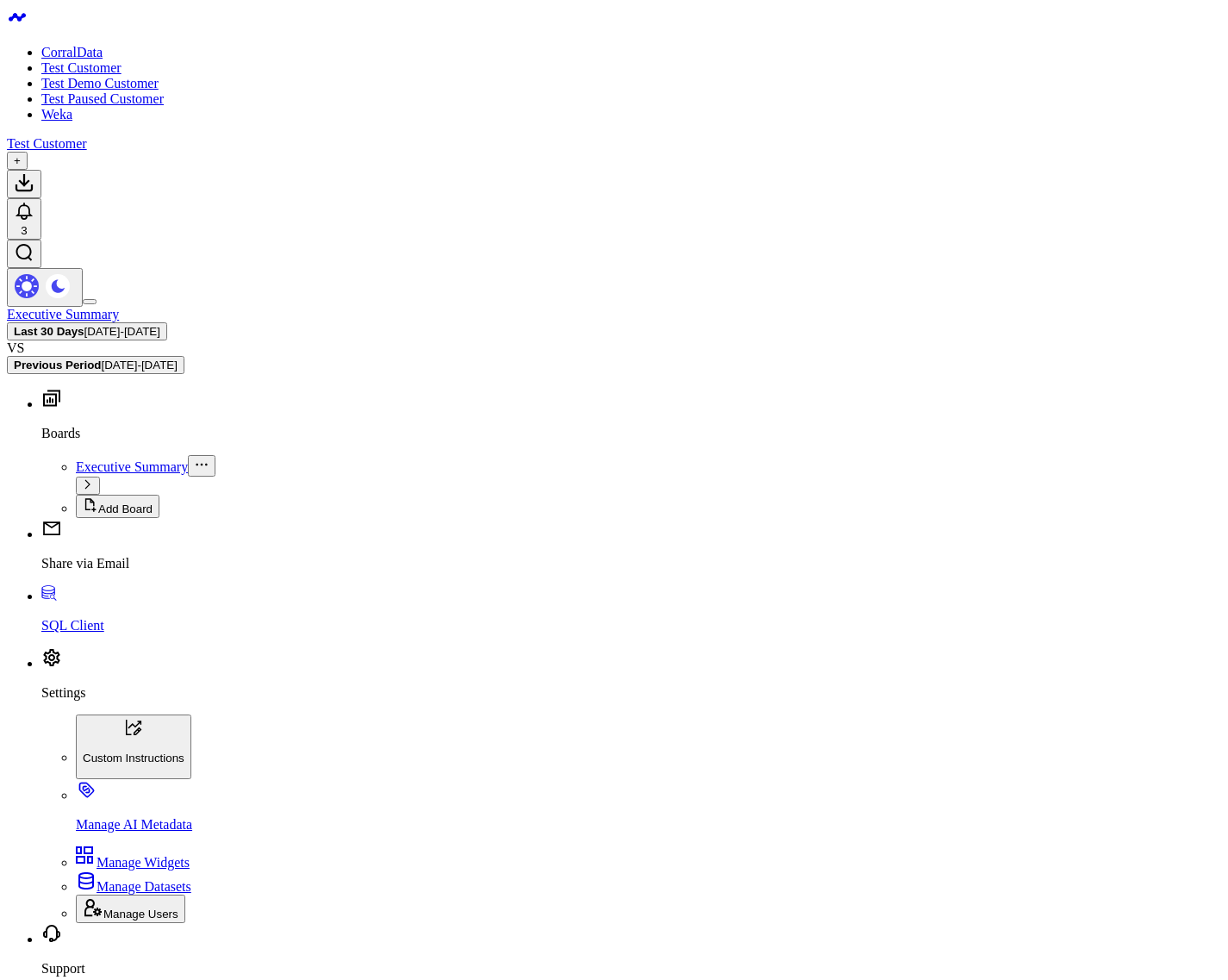
click at [77, 634] on p "SQL Client" at bounding box center [631, 626] width 1180 height 16
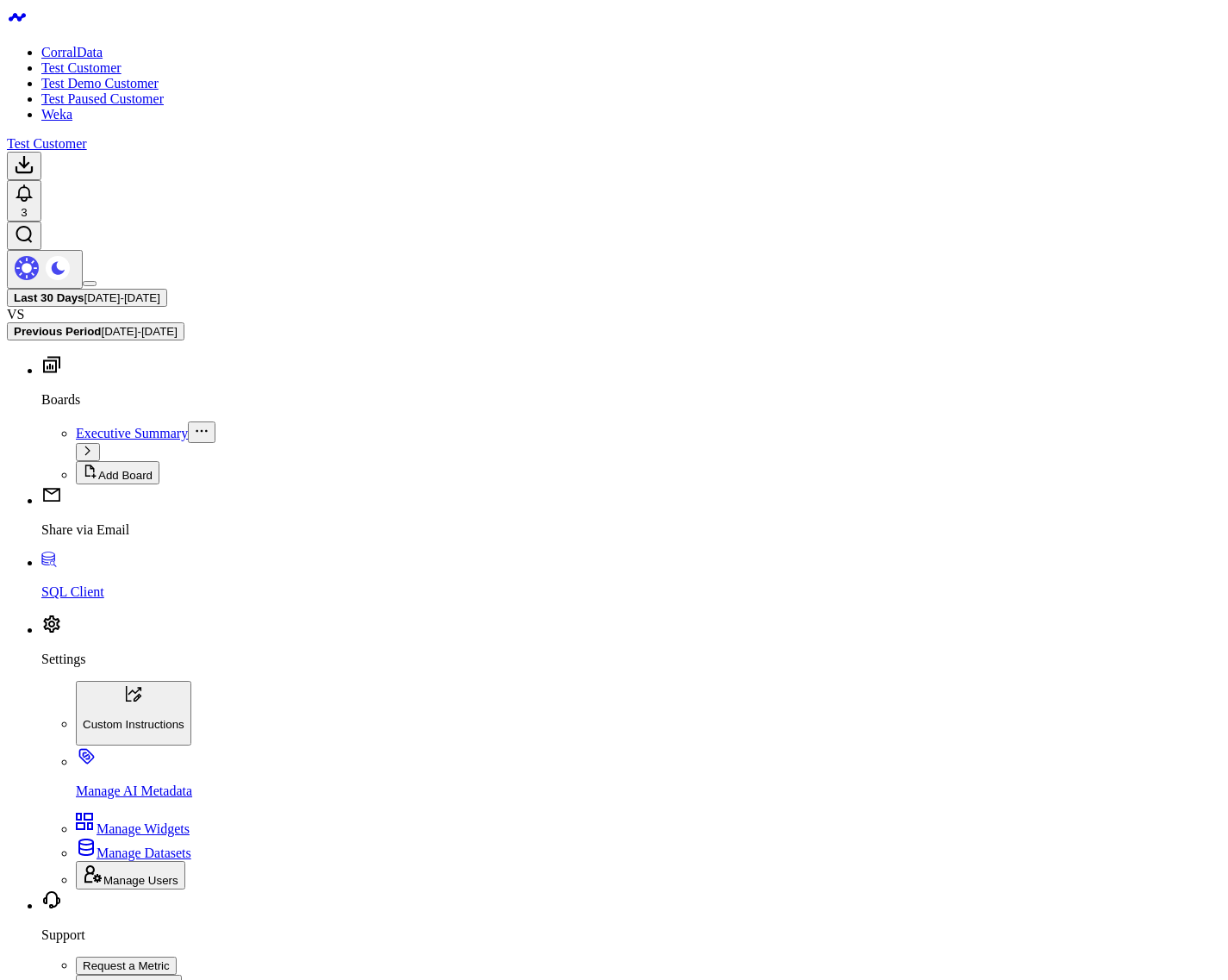
click at [102, 289] on div "Last 30 Days [DATE] - [DATE] VS Previous Period [DATE] - [DATE]" at bounding box center [614, 314] width 1214 height 52
copy body "Error loading data Modify via AI Cancel"
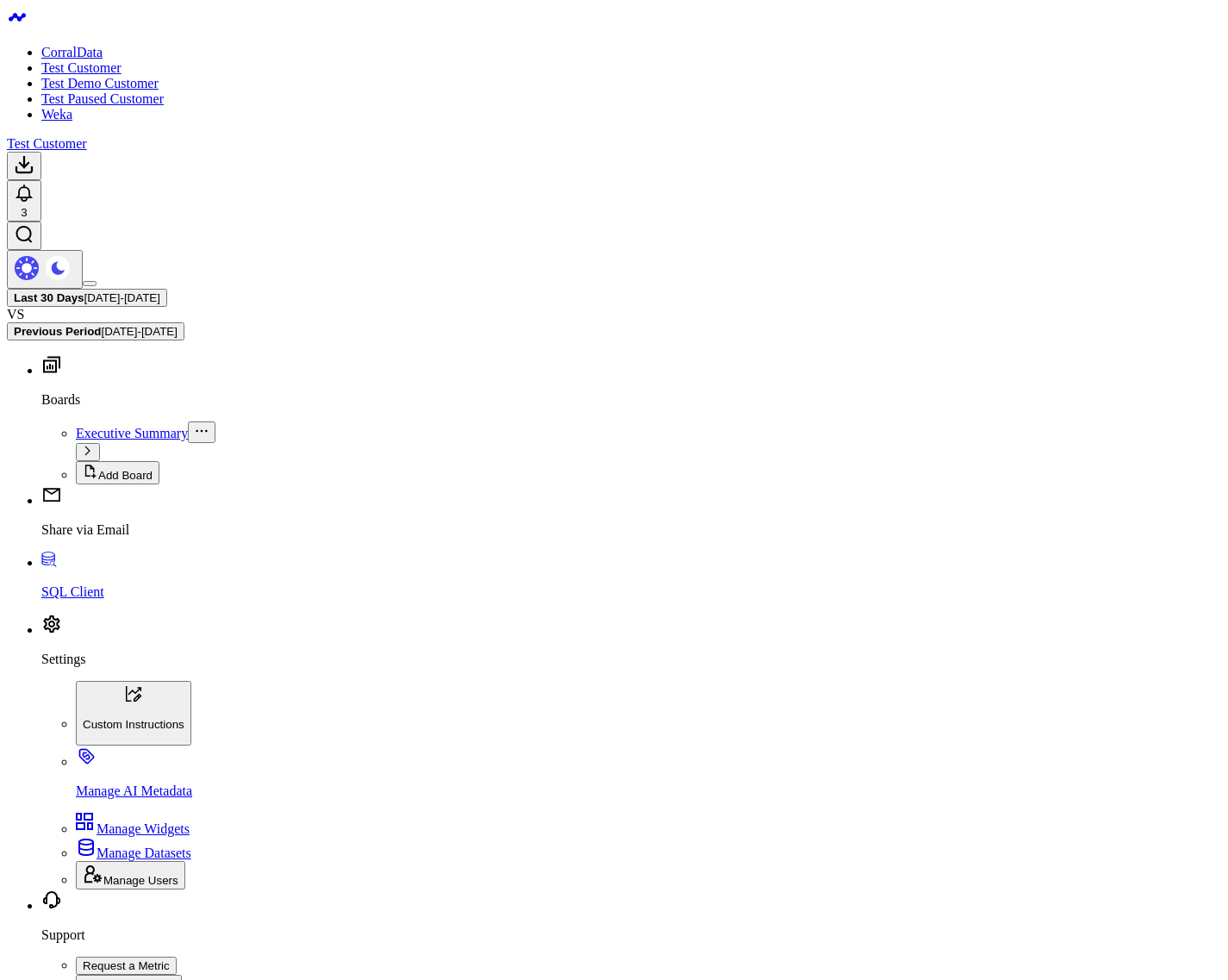
click at [420, 426] on body "CorralData Test Customer Test Demo Customer Test Paused Customer Weka Test Cust…" at bounding box center [614, 815] width 1214 height 1617
click at [544, 482] on body "CorralData Test Customer Test Demo Customer Test Paused Customer Weka Test Cust…" at bounding box center [614, 815] width 1214 height 1617
click at [469, 616] on body "CorralData Test Customer Test Demo Customer Test Paused Customer Weka Test Cust…" at bounding box center [614, 815] width 1214 height 1617
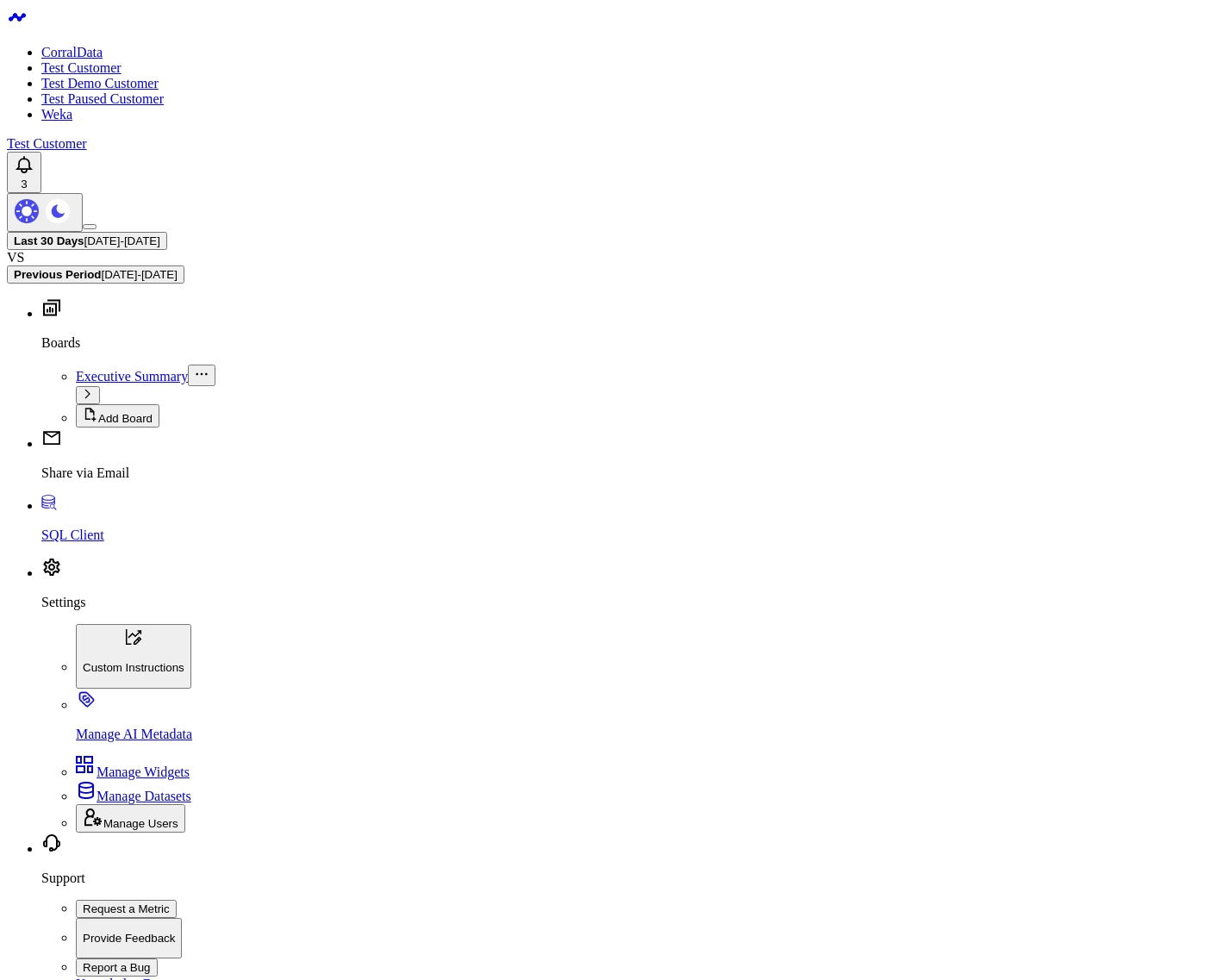
click at [103, 45] on link "CorralData" at bounding box center [71, 52] width 62 height 15
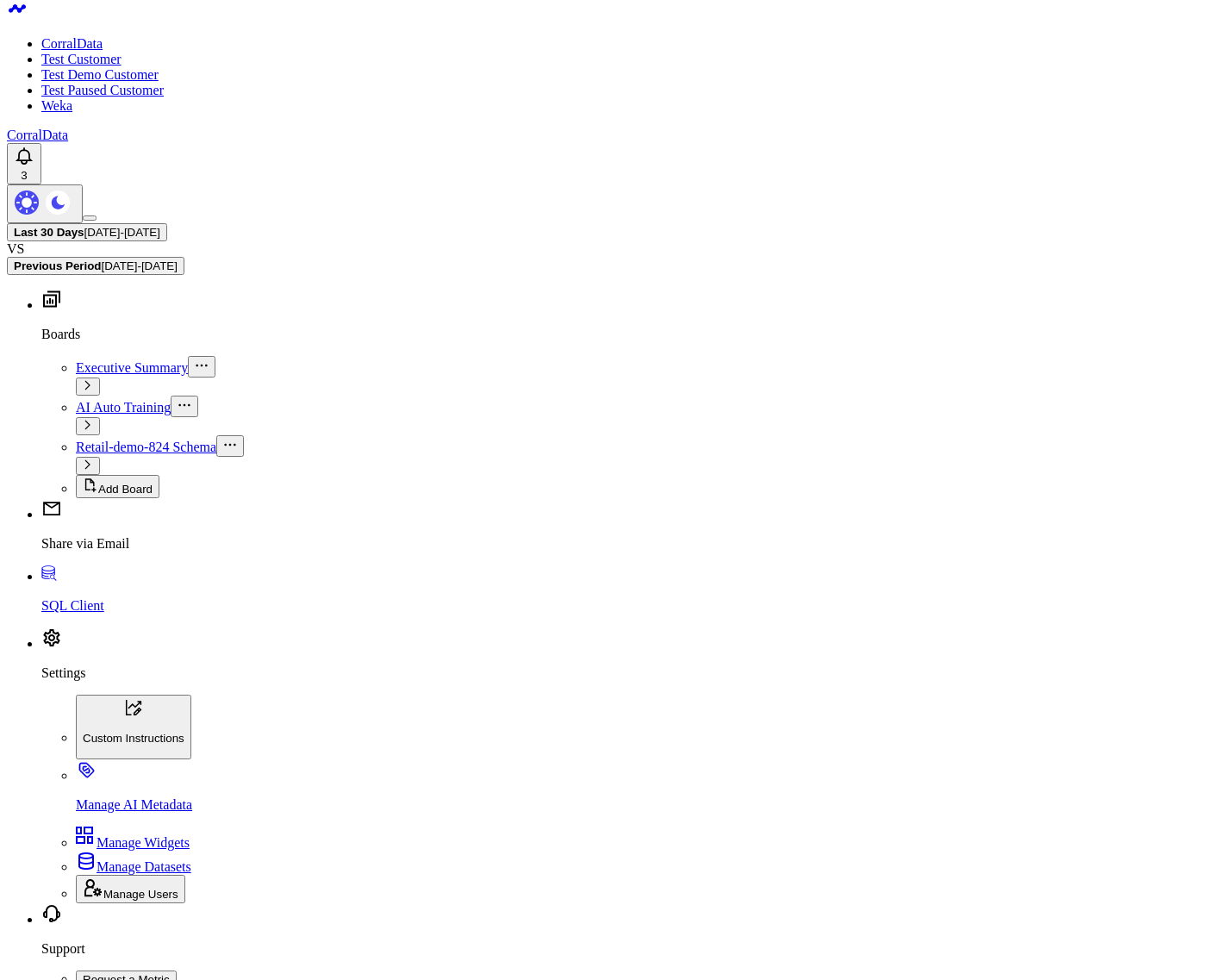
scroll to position [0, 0]
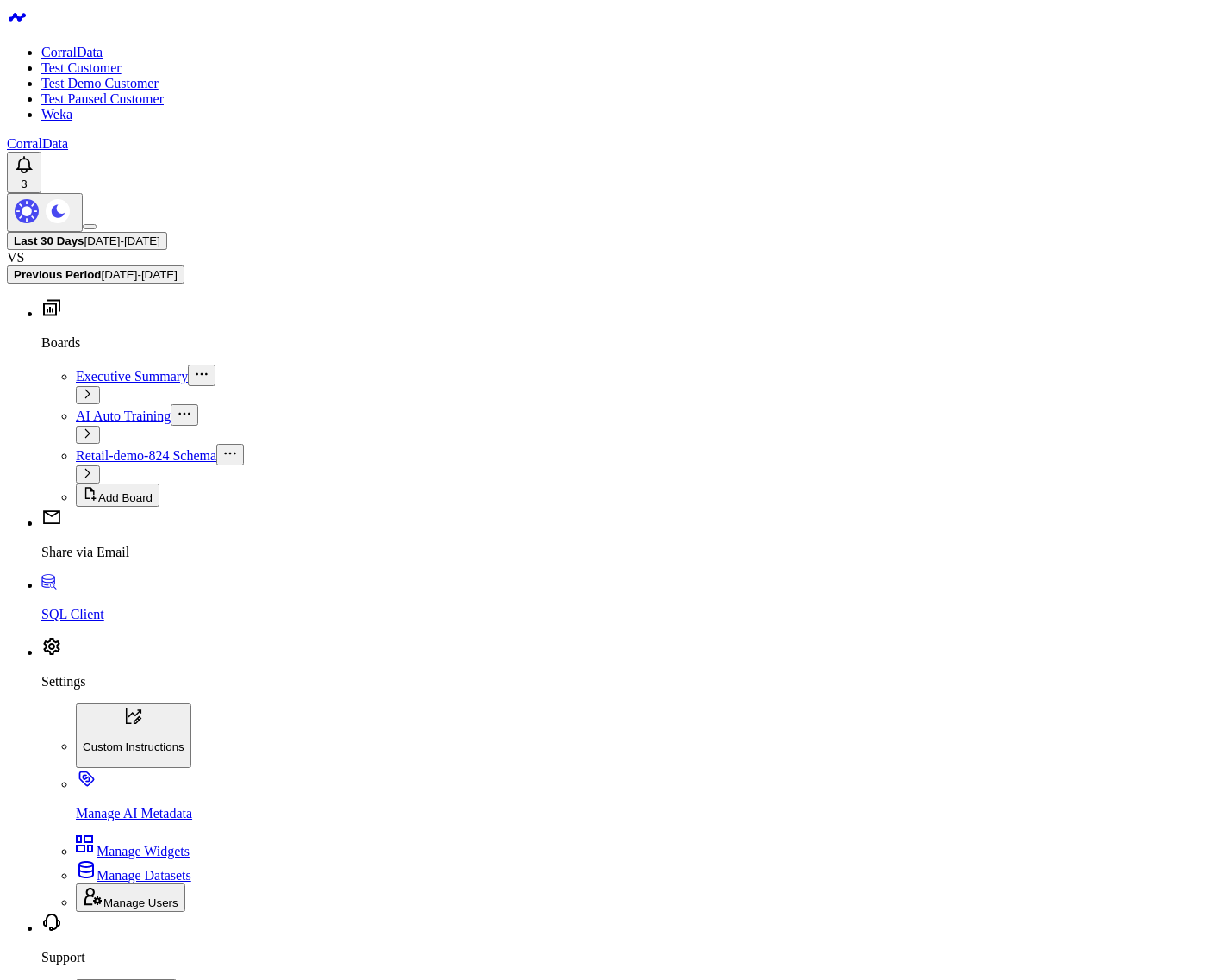
checkbox input "true"
